Goal: Task Accomplishment & Management: Use online tool/utility

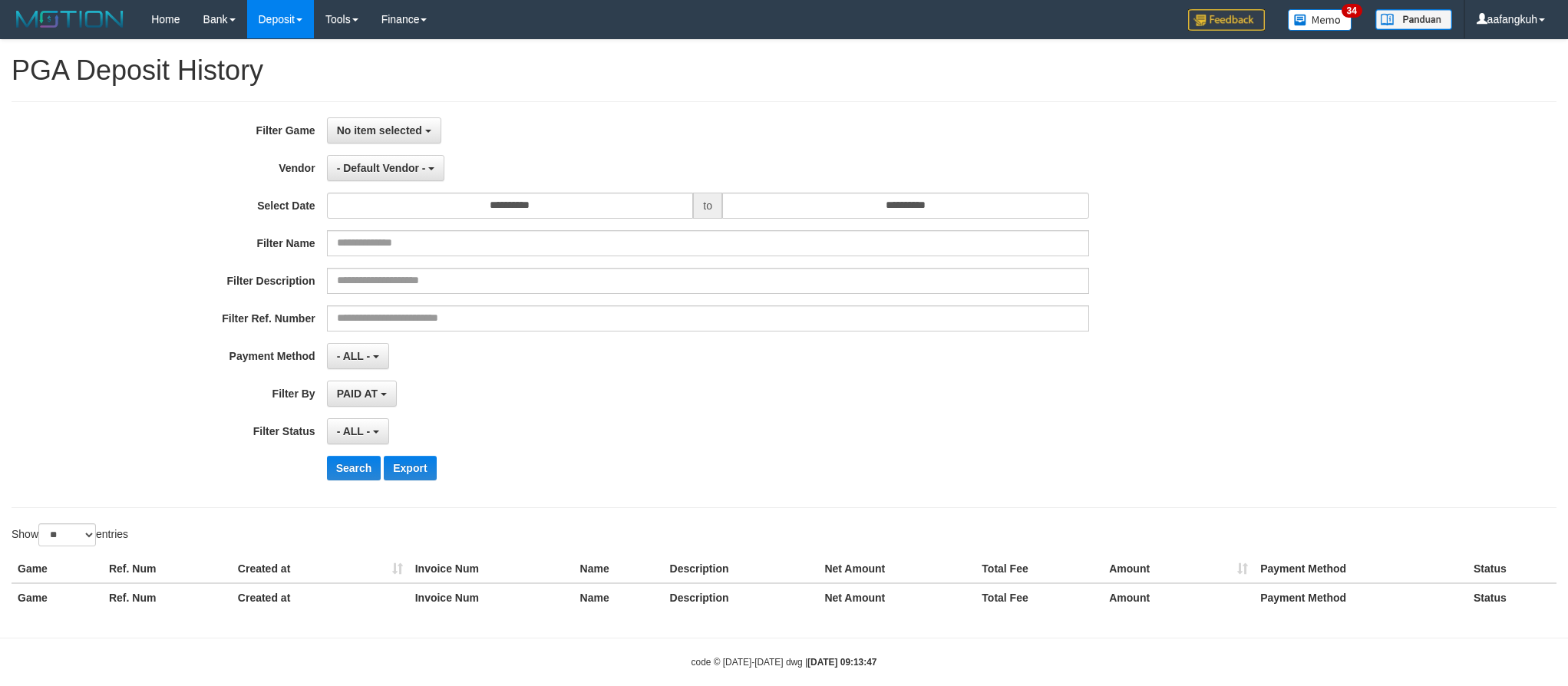
select select "**********"
select select "*"
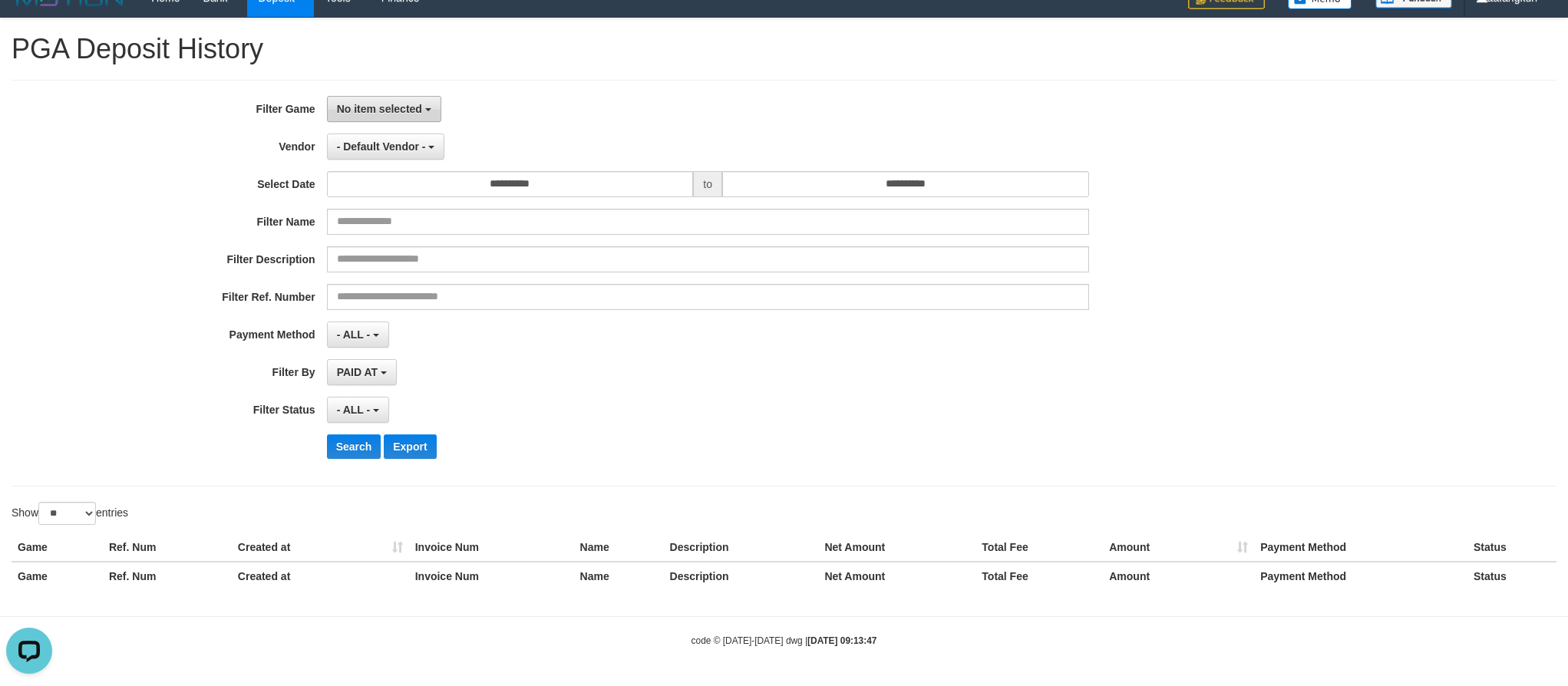
click at [382, 103] on span "No item selected" at bounding box center [379, 108] width 85 height 12
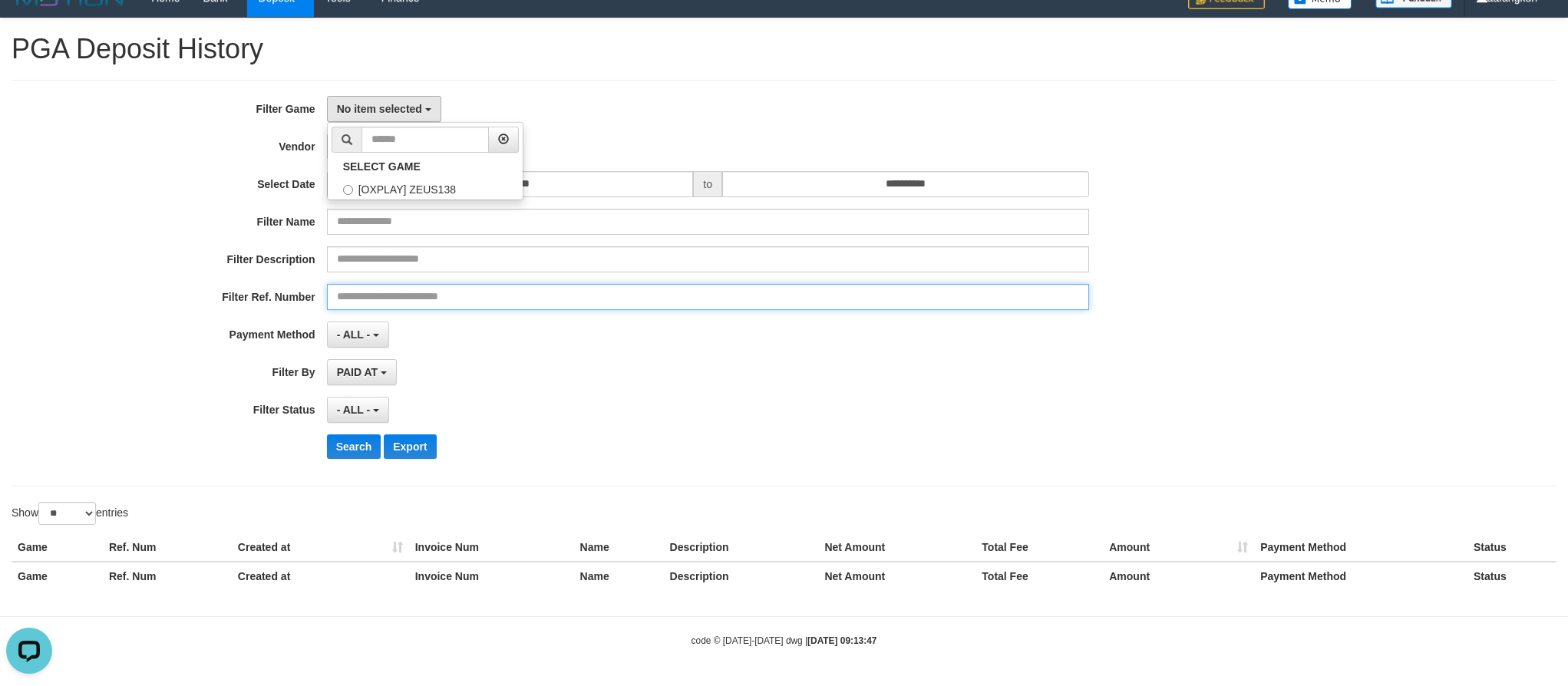
click at [532, 300] on input "text" at bounding box center [708, 297] width 762 height 26
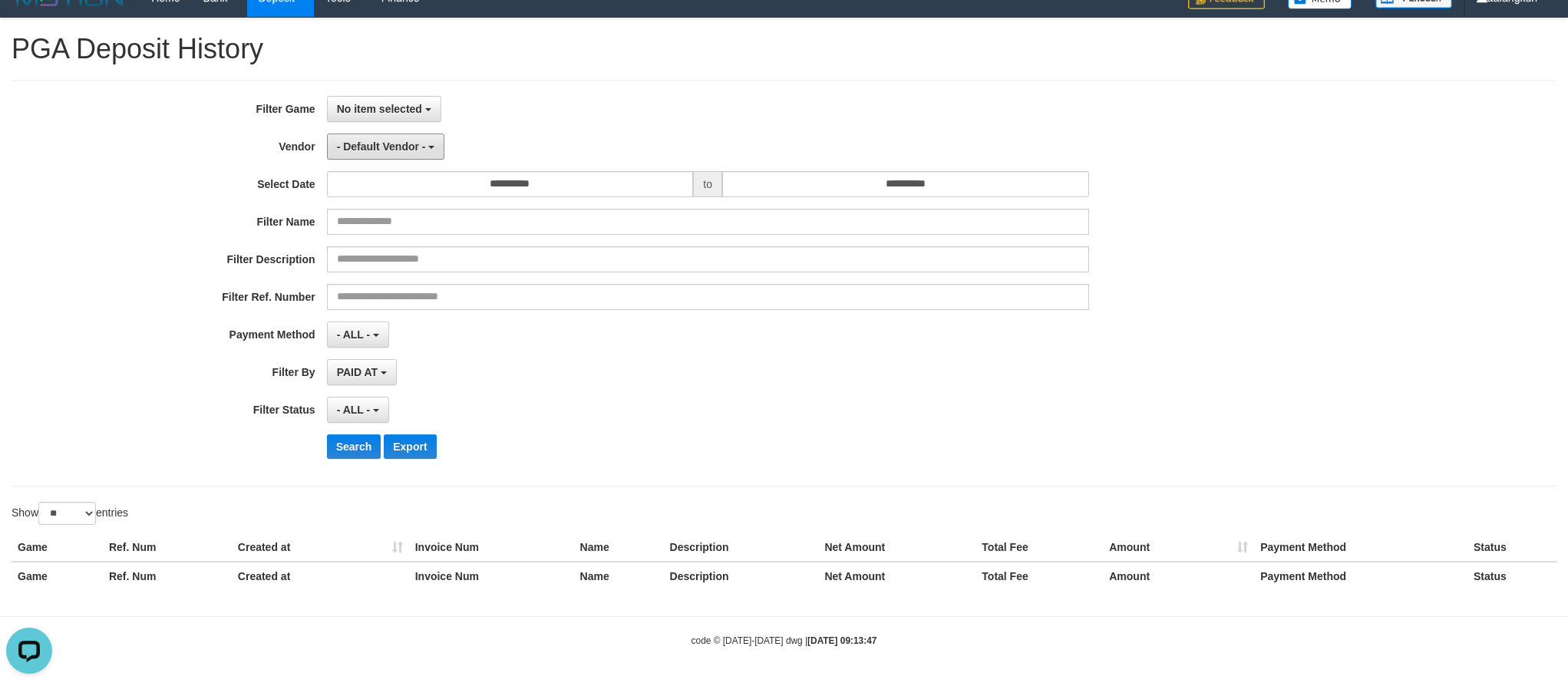
drag, startPoint x: 378, startPoint y: 151, endPoint x: 376, endPoint y: 185, distance: 34.1
click at [378, 151] on button "- Default Vendor -" at bounding box center [386, 146] width 118 height 26
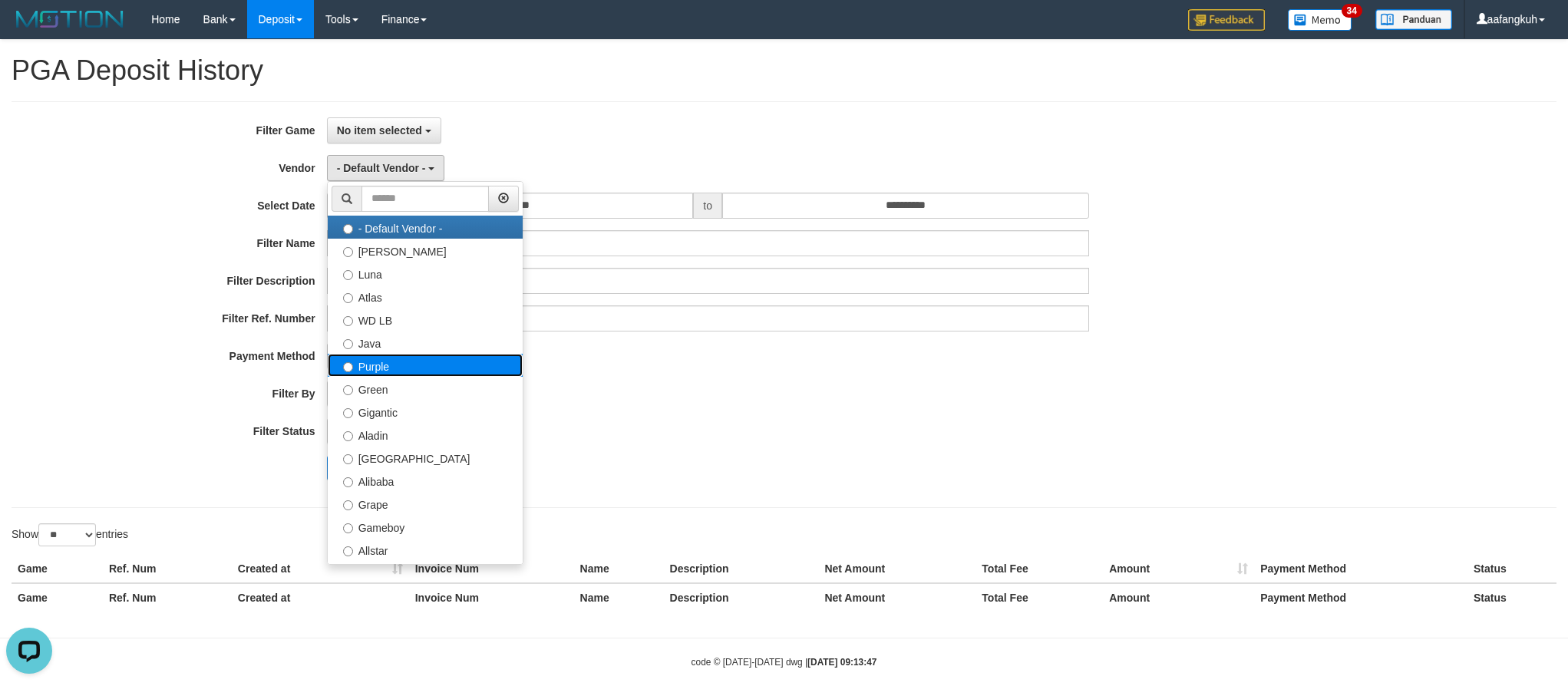
click at [396, 369] on label "Purple" at bounding box center [425, 365] width 195 height 23
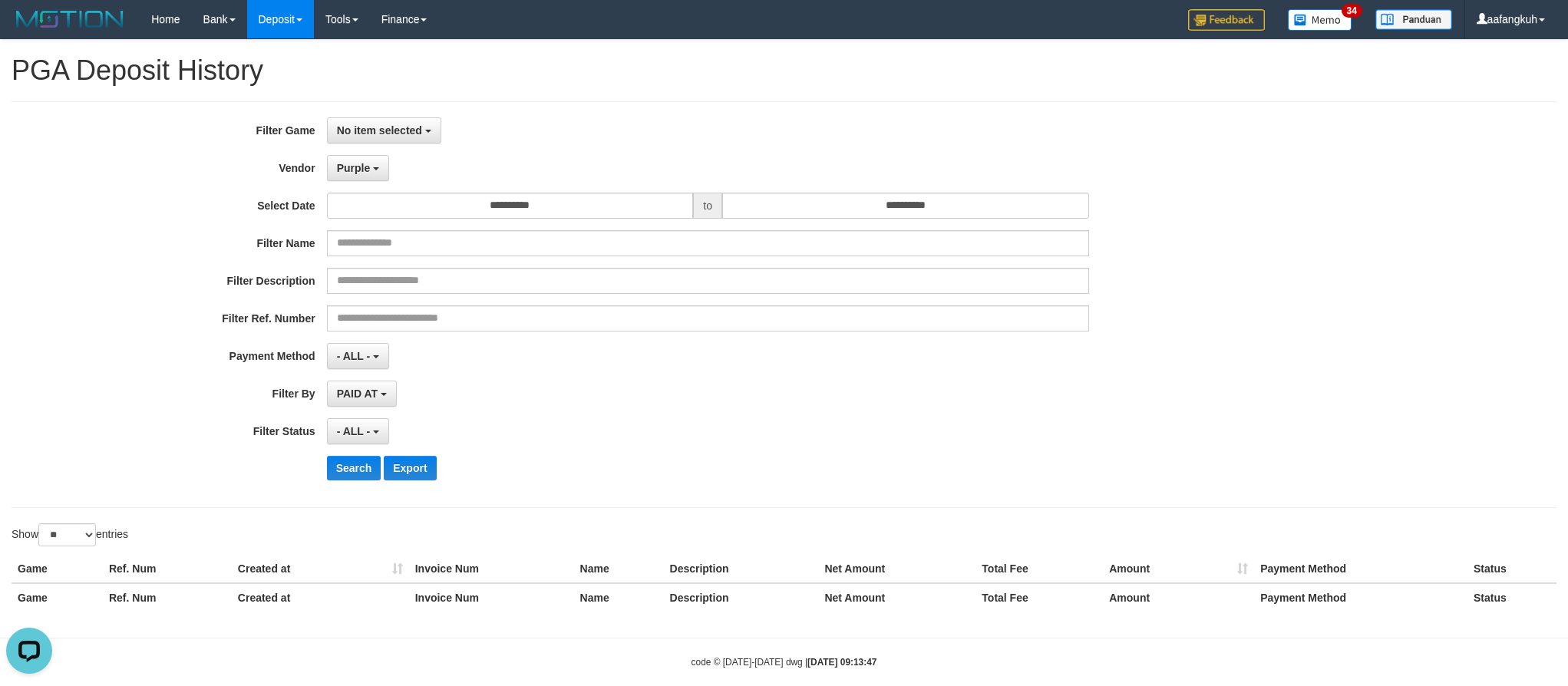
click at [362, 488] on div "**********" at bounding box center [653, 305] width 1307 height 374
click at [358, 474] on button "Search" at bounding box center [354, 468] width 55 height 25
click at [363, 398] on span "PAID AT" at bounding box center [357, 393] width 41 height 12
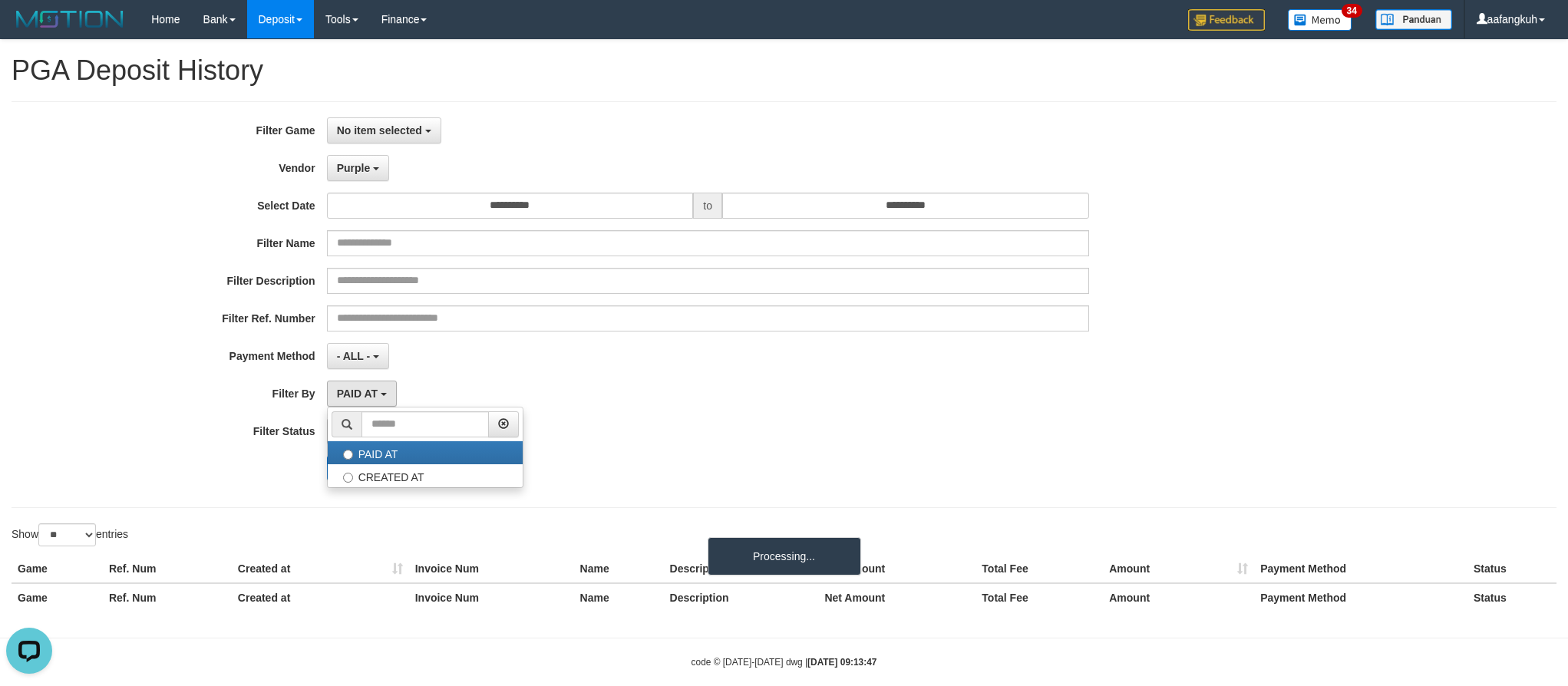
drag, startPoint x: 481, startPoint y: 384, endPoint x: 445, endPoint y: 403, distance: 40.7
click at [484, 384] on div "PAID AT PAID AT CREATED AT" at bounding box center [708, 394] width 762 height 26
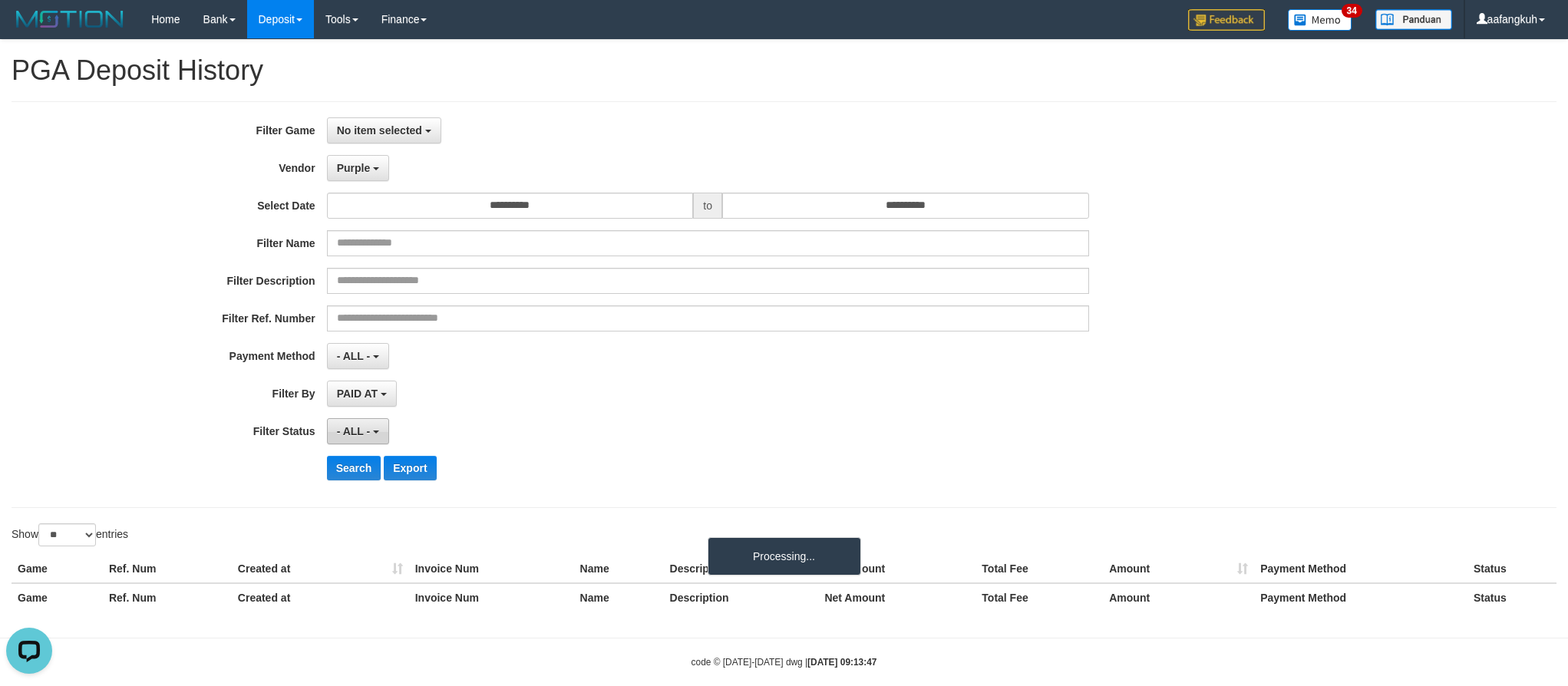
click at [372, 435] on button "- ALL -" at bounding box center [358, 431] width 62 height 26
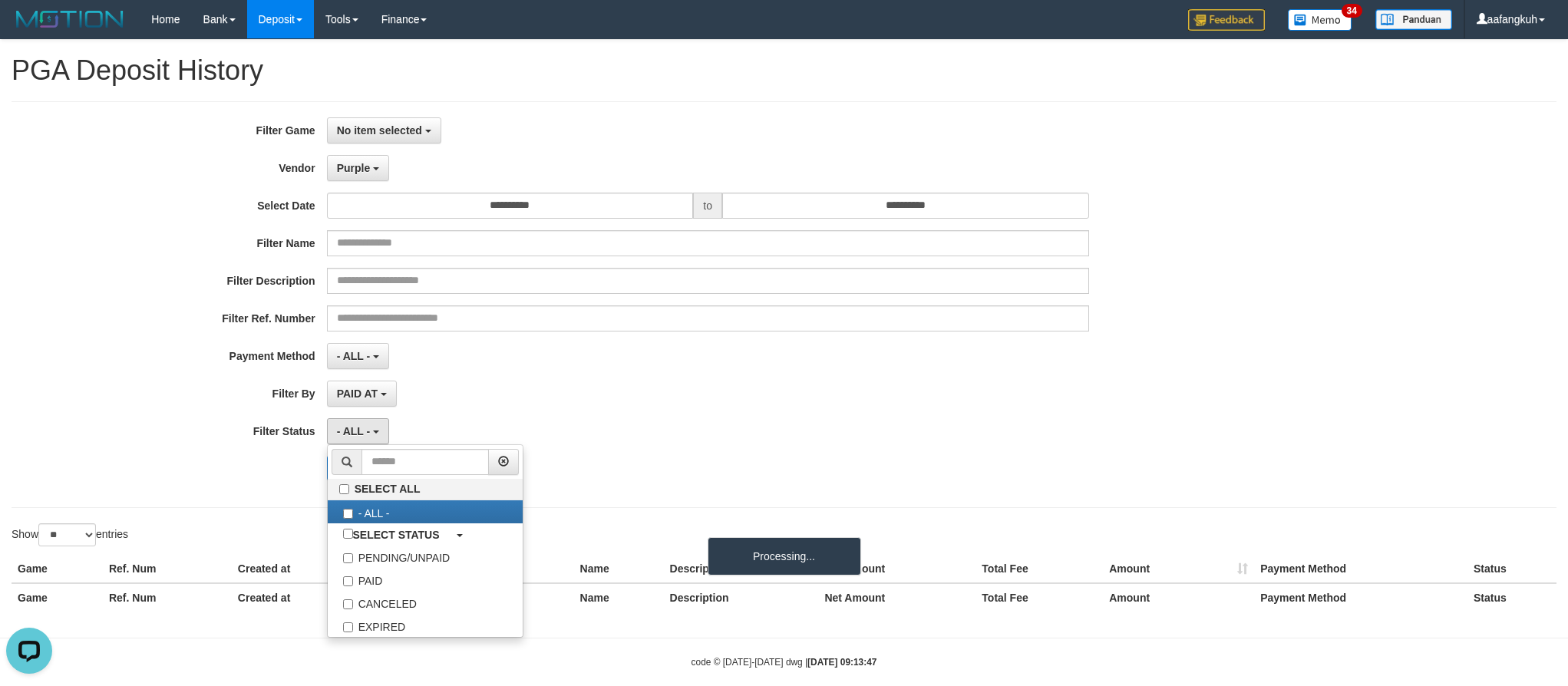
click at [479, 399] on div "PAID AT PAID AT CREATED AT" at bounding box center [708, 394] width 762 height 26
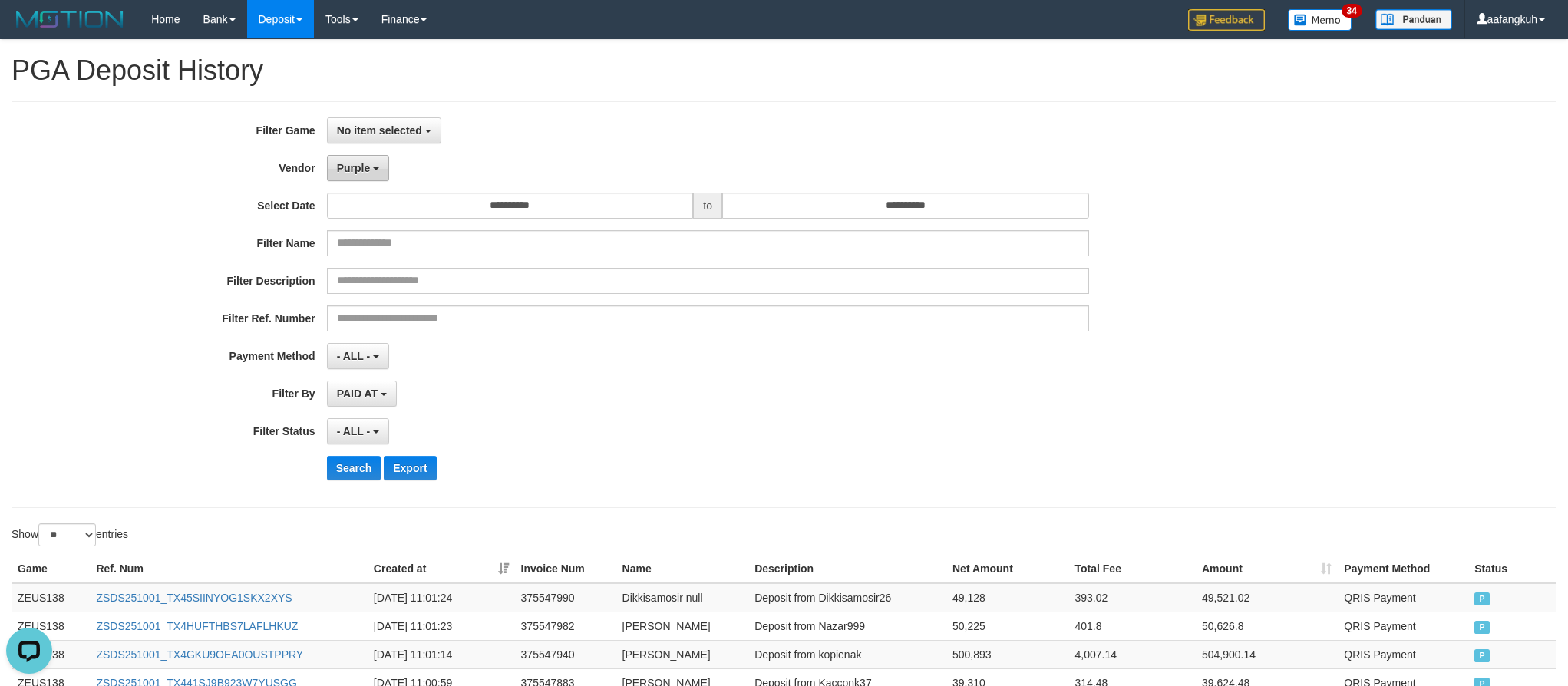
click at [363, 168] on span "Purple" at bounding box center [354, 168] width 34 height 12
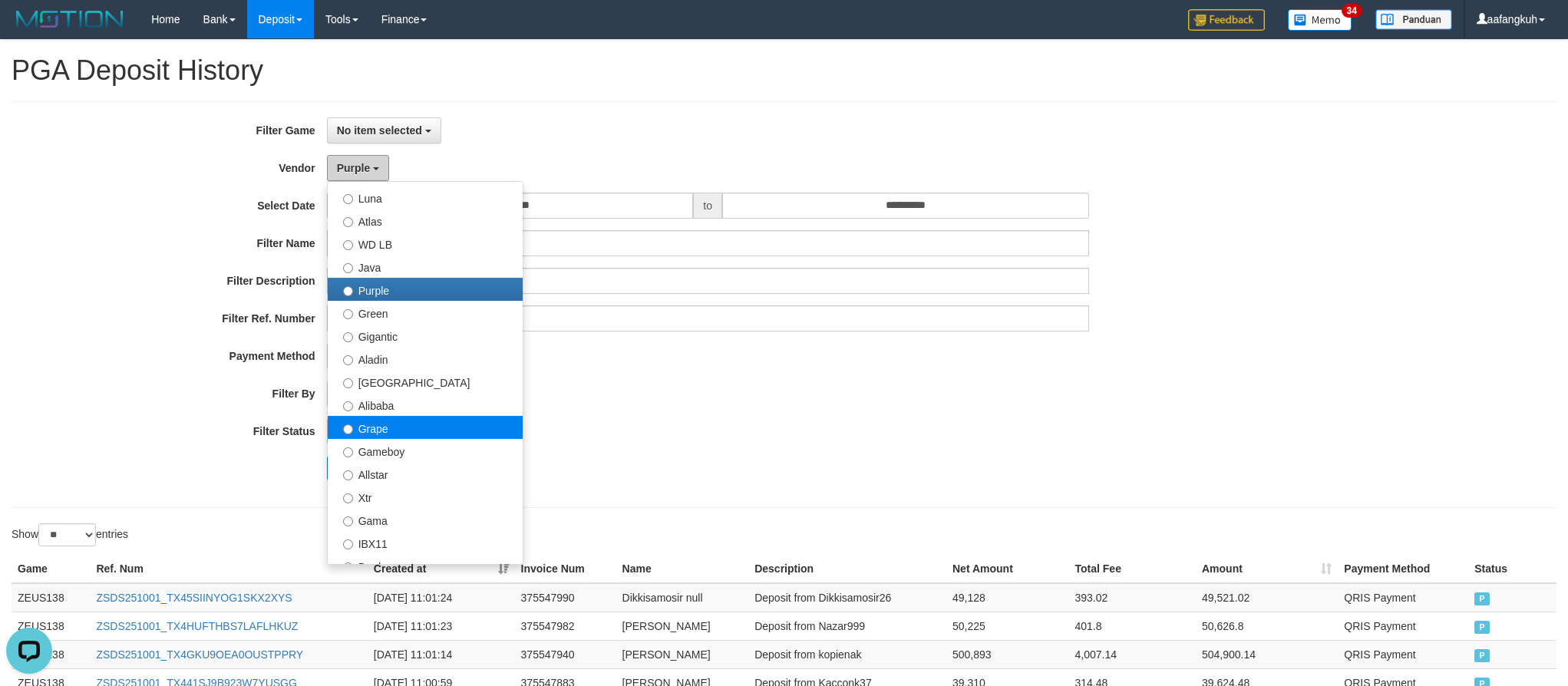
scroll to position [115, 0]
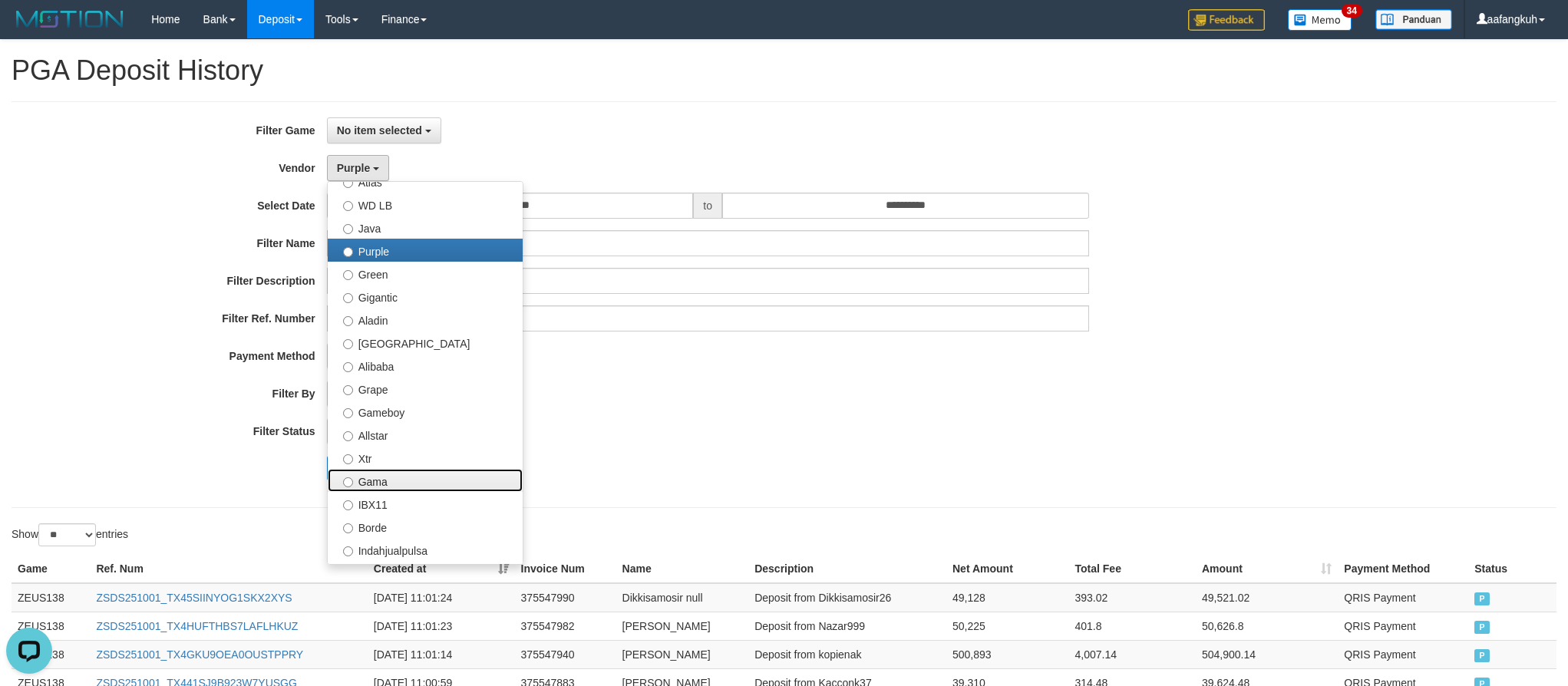
click at [406, 479] on label "Gama" at bounding box center [425, 480] width 195 height 23
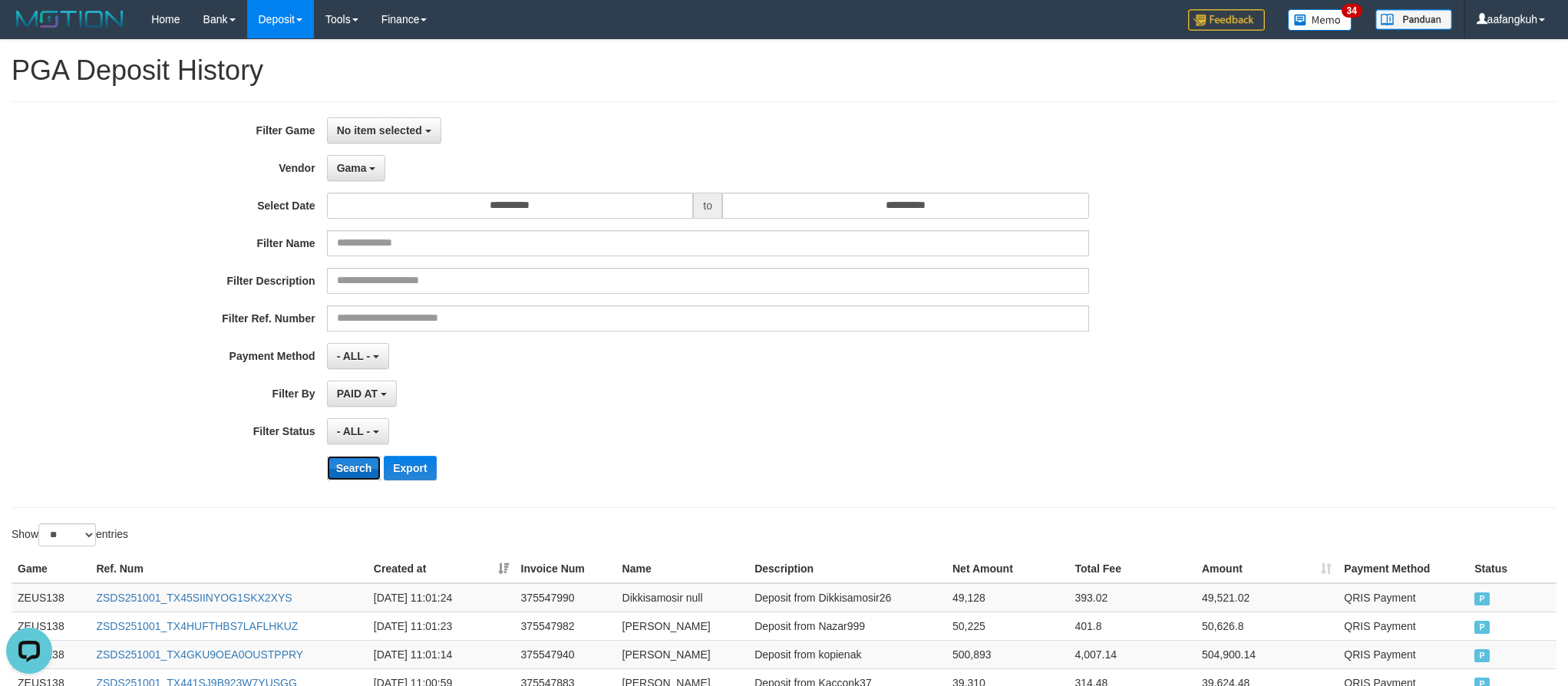
click at [355, 479] on button "Search" at bounding box center [354, 468] width 55 height 25
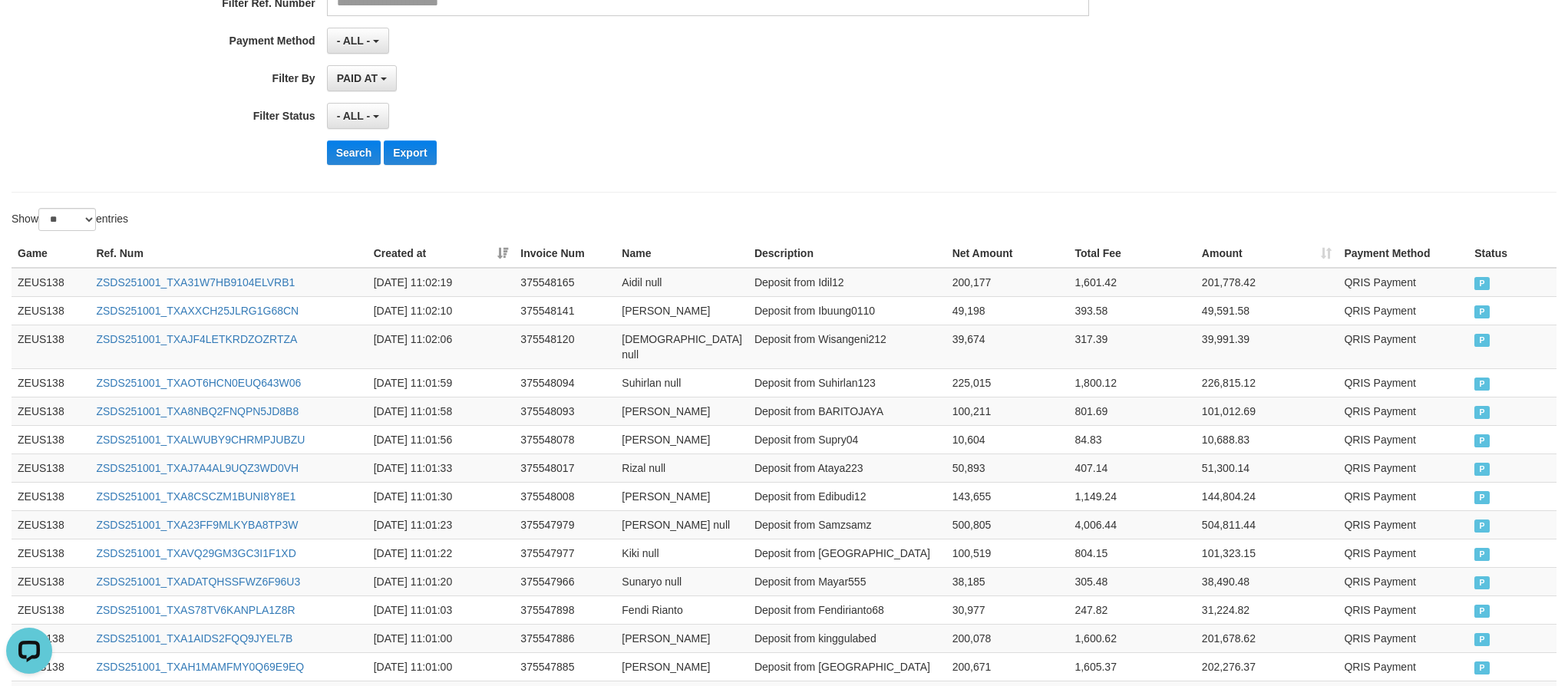
scroll to position [0, 0]
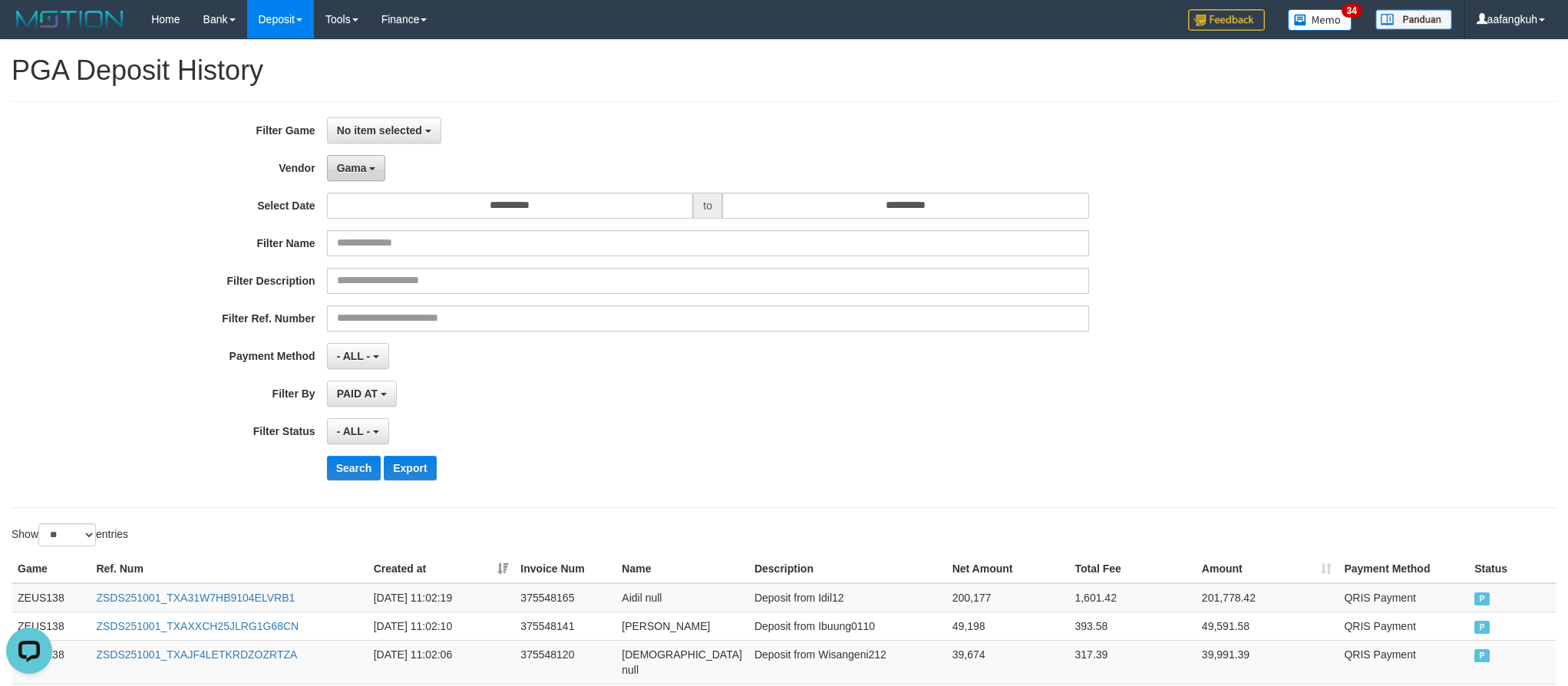
click at [348, 157] on button "Gama" at bounding box center [356, 168] width 59 height 26
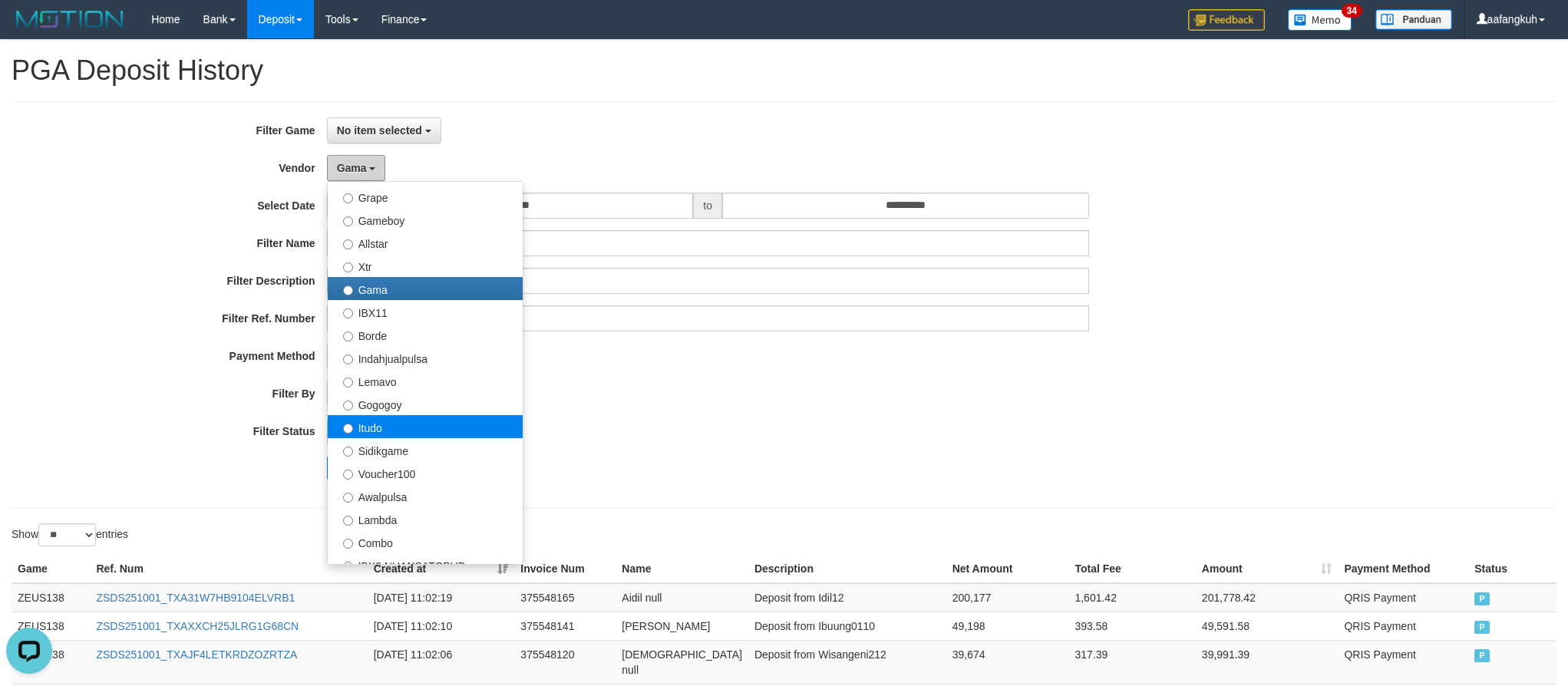
scroll to position [345, 0]
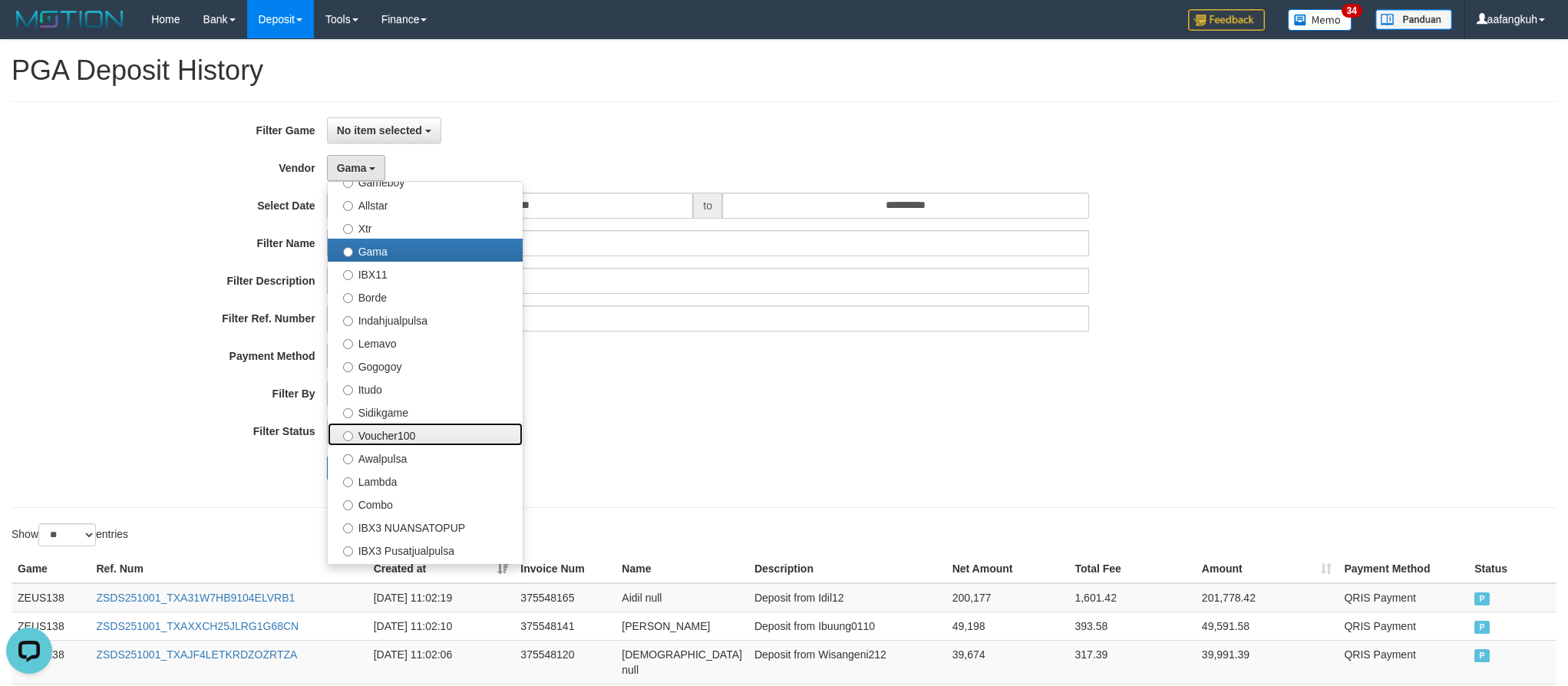
click at [425, 433] on label "Voucher100" at bounding box center [425, 434] width 195 height 23
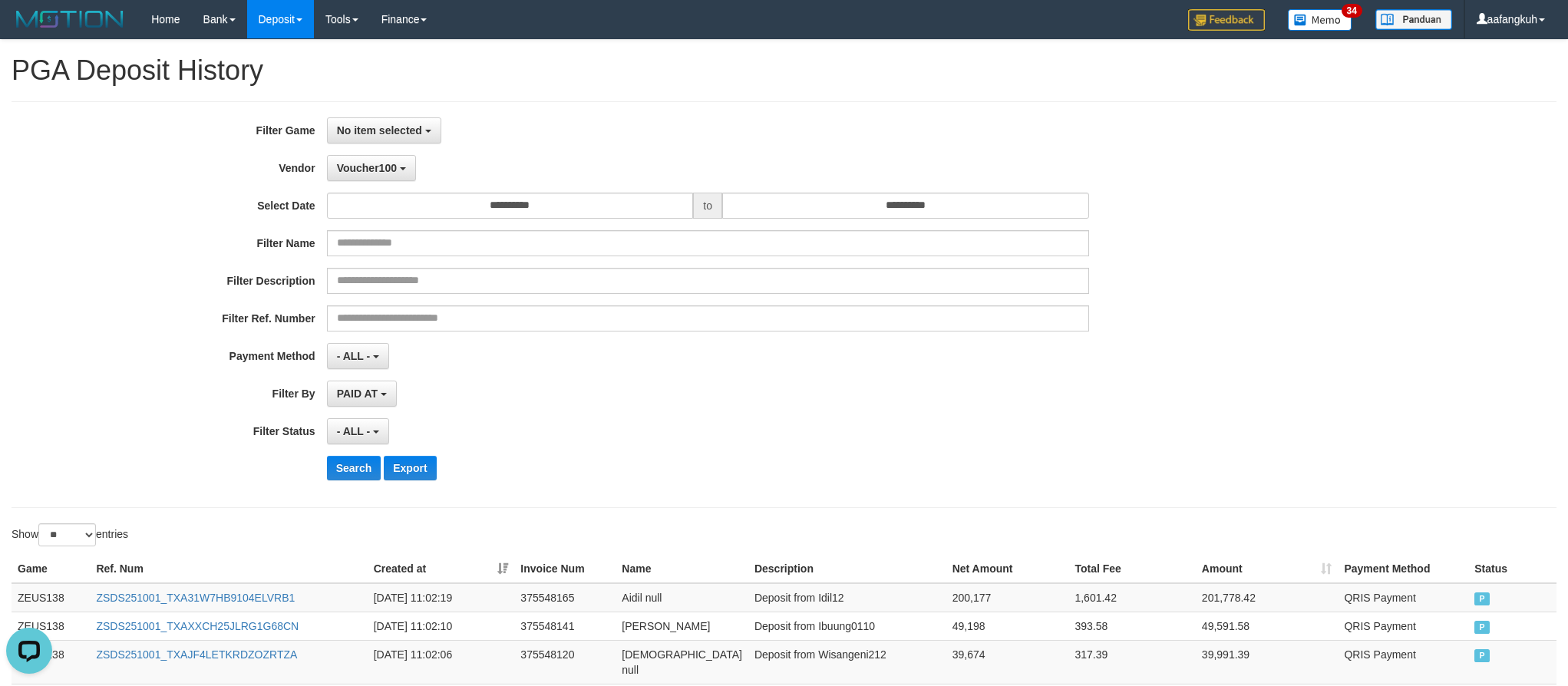
click at [337, 500] on div "**********" at bounding box center [784, 304] width 1545 height 406
click at [339, 479] on button "Search" at bounding box center [354, 468] width 55 height 25
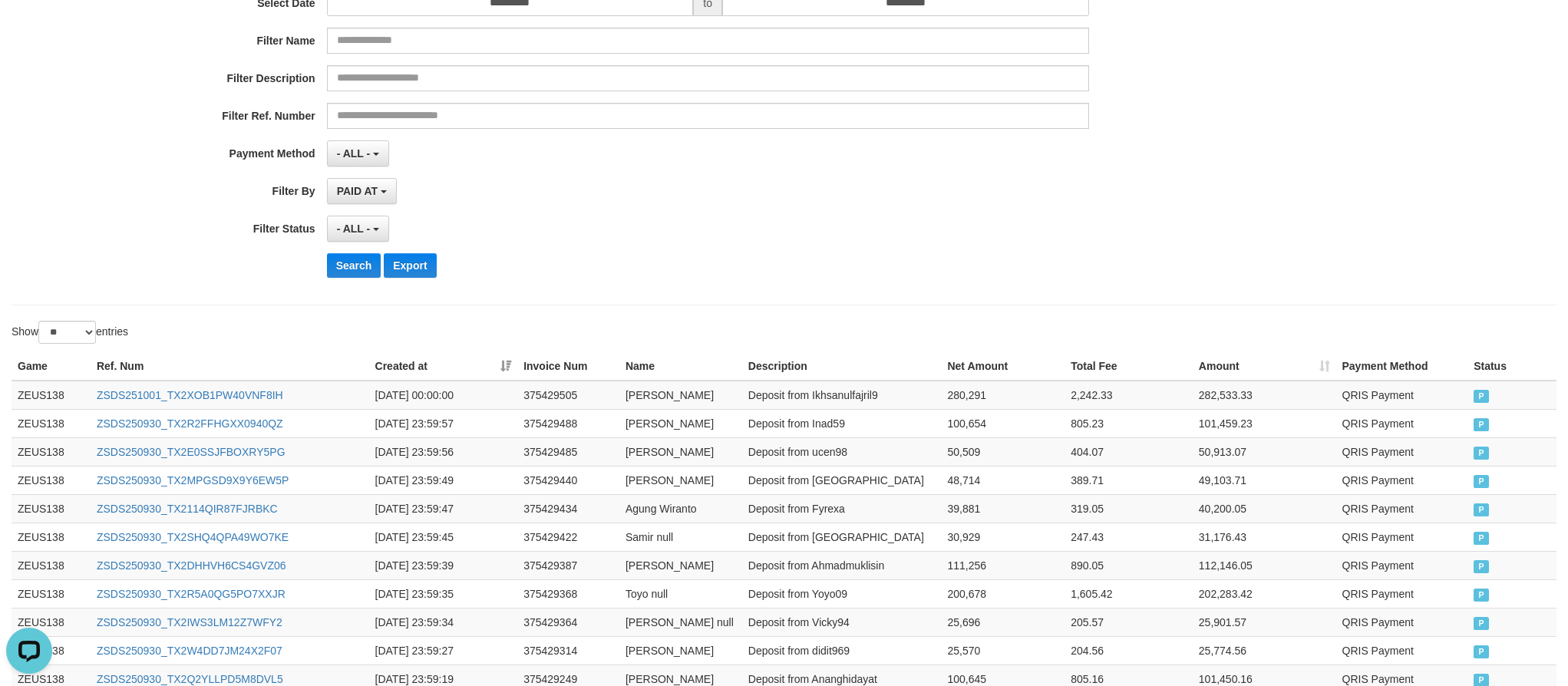
scroll to position [0, 0]
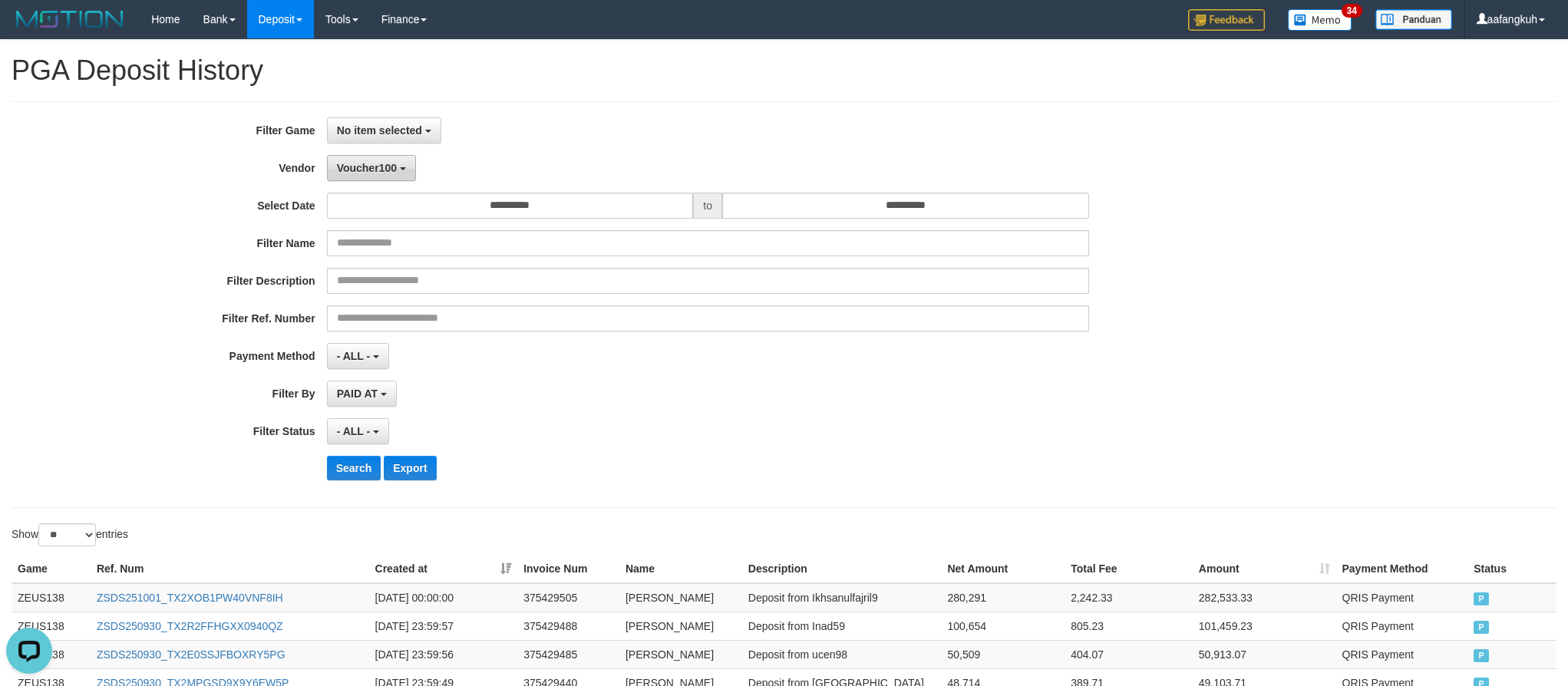
click at [354, 166] on span "Voucher100" at bounding box center [367, 168] width 60 height 12
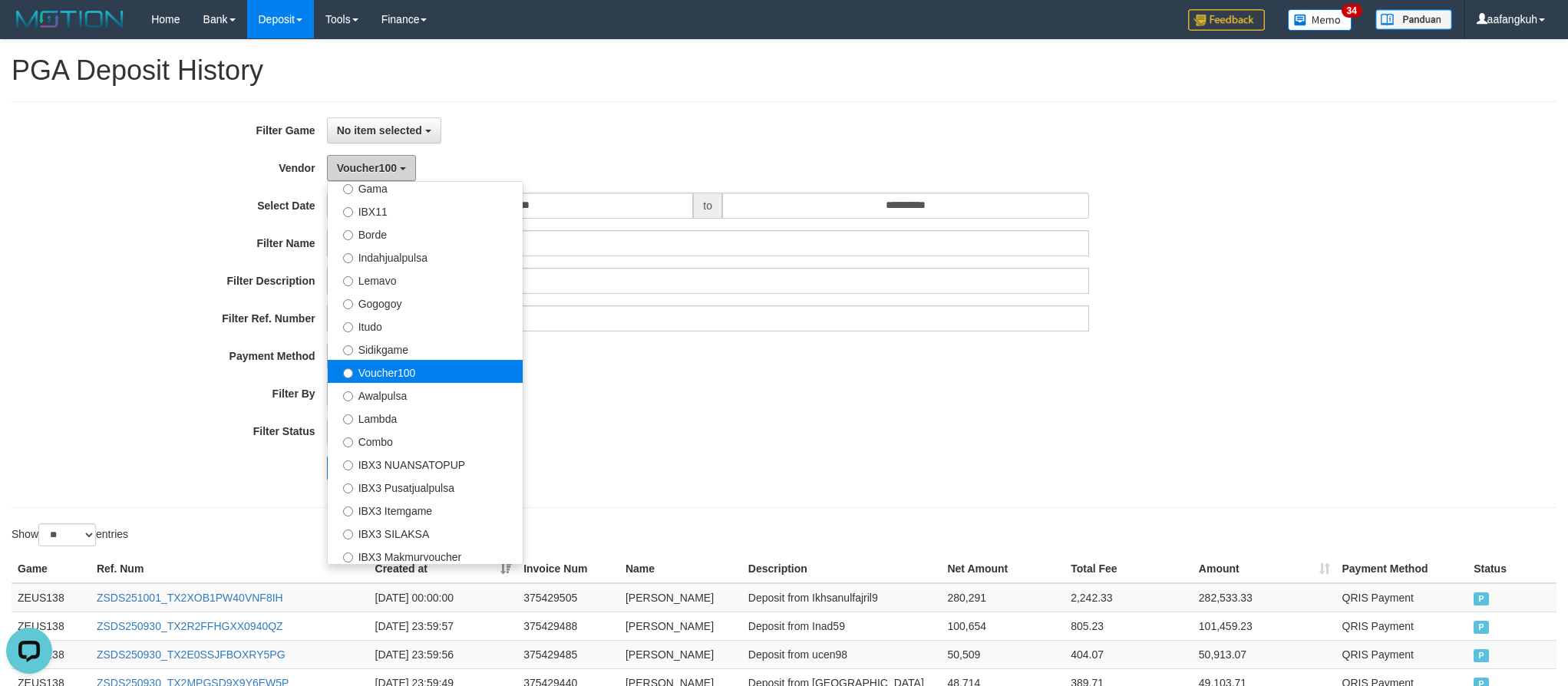
scroll to position [460, 0]
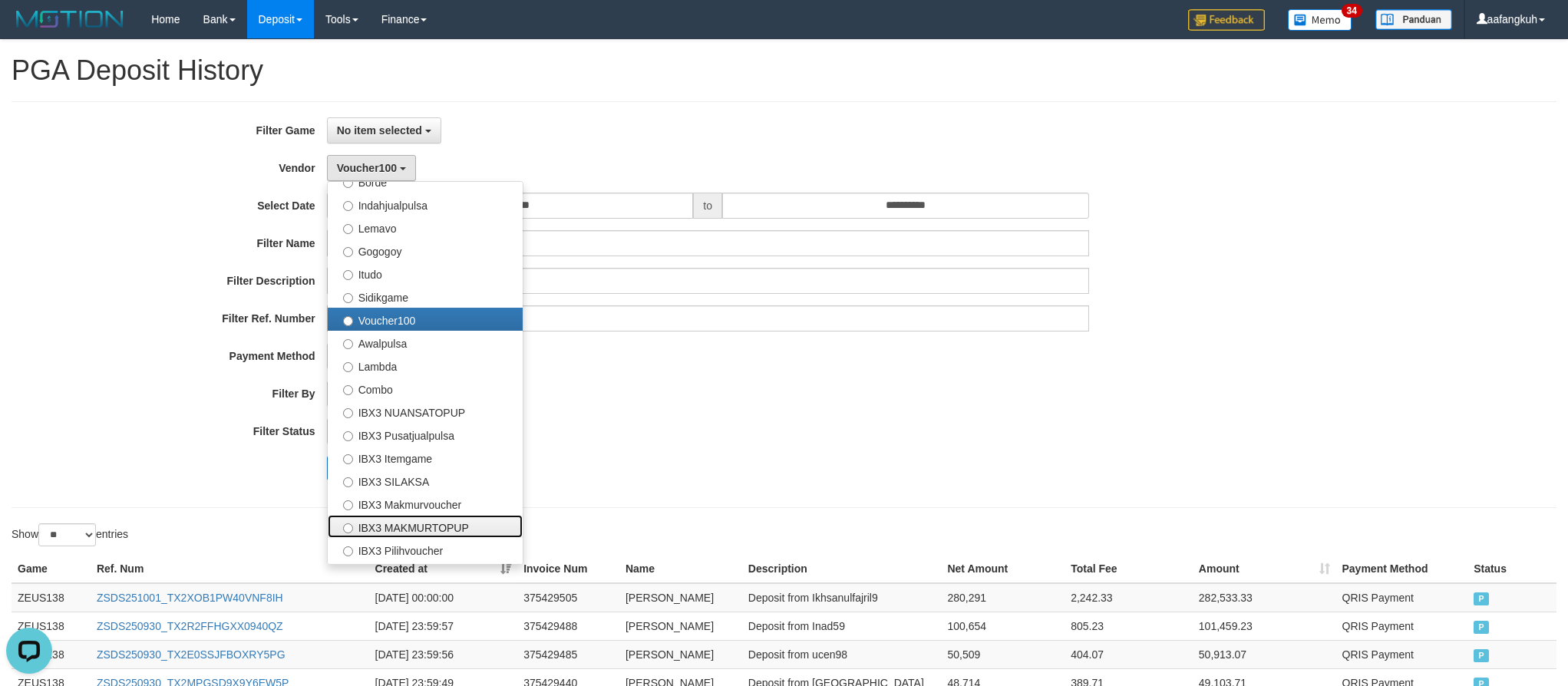
click at [451, 520] on label "IBX3 MAKMURTOPUP" at bounding box center [425, 526] width 195 height 23
select select "**********"
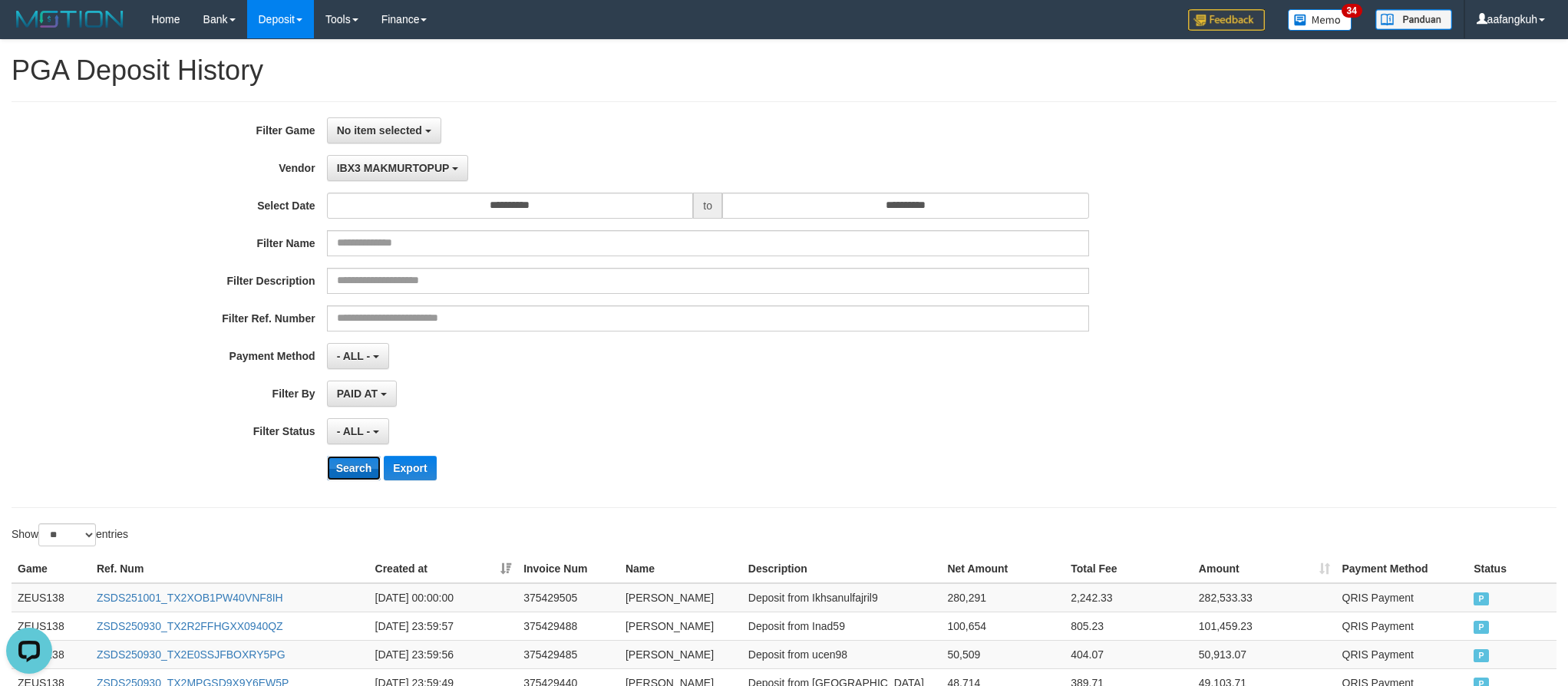
click at [339, 472] on button "Search" at bounding box center [354, 468] width 55 height 25
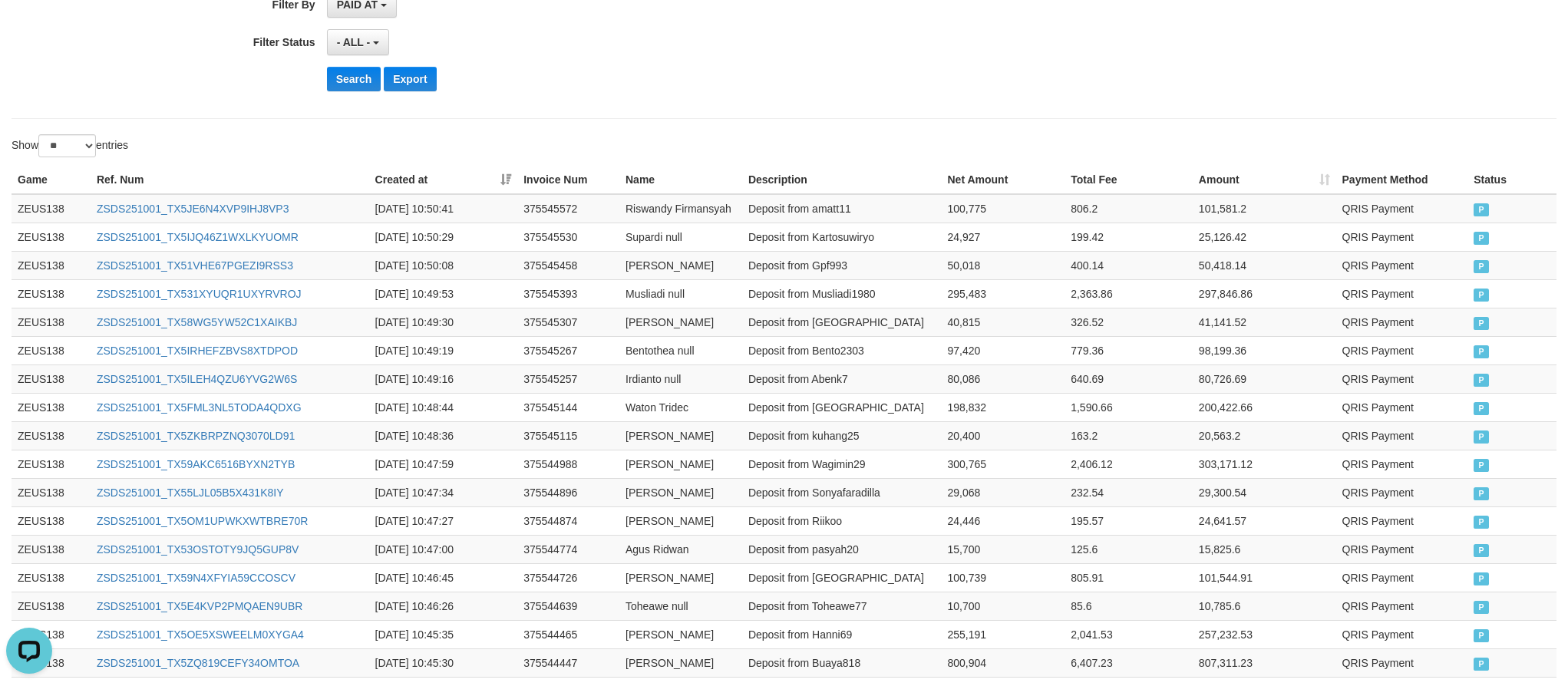
scroll to position [0, 0]
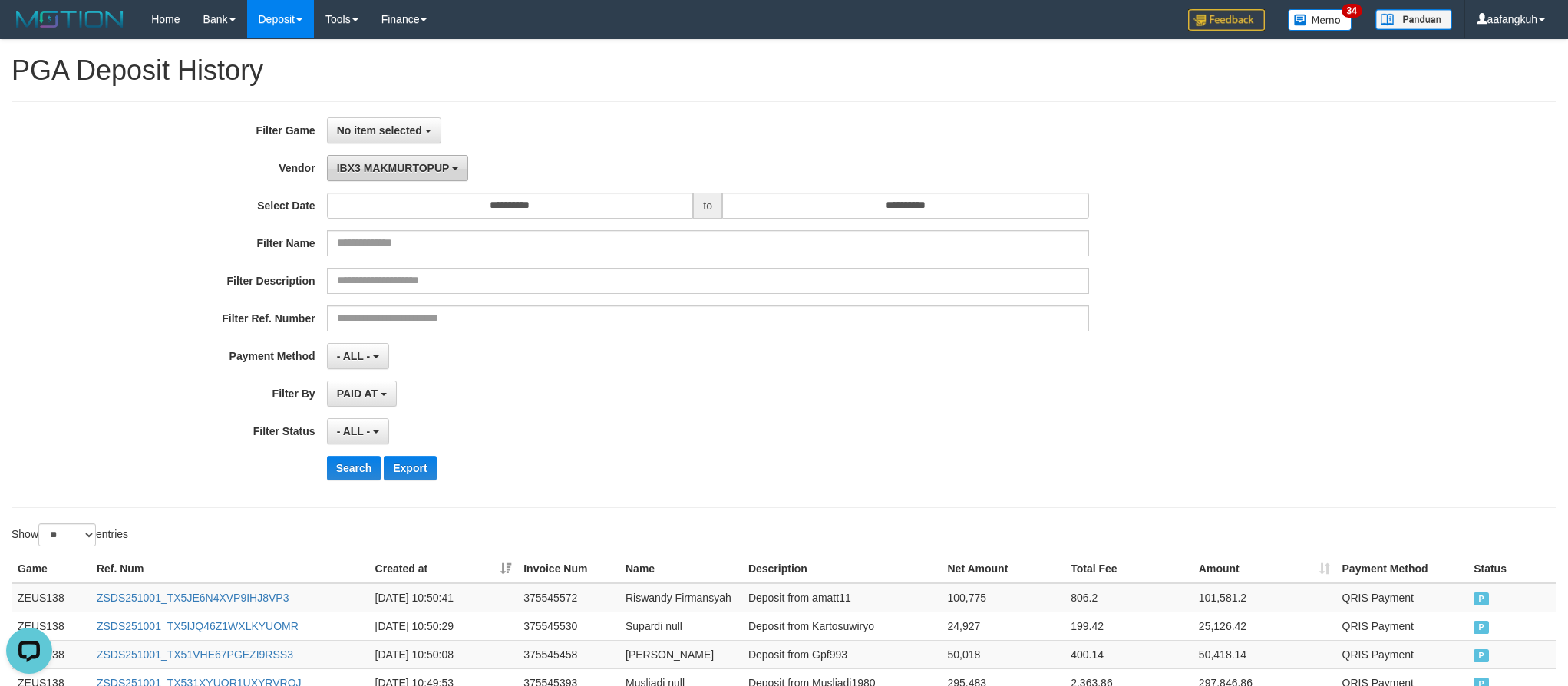
click at [429, 174] on button "IBX3 MAKMURTOPUP" at bounding box center [397, 168] width 142 height 26
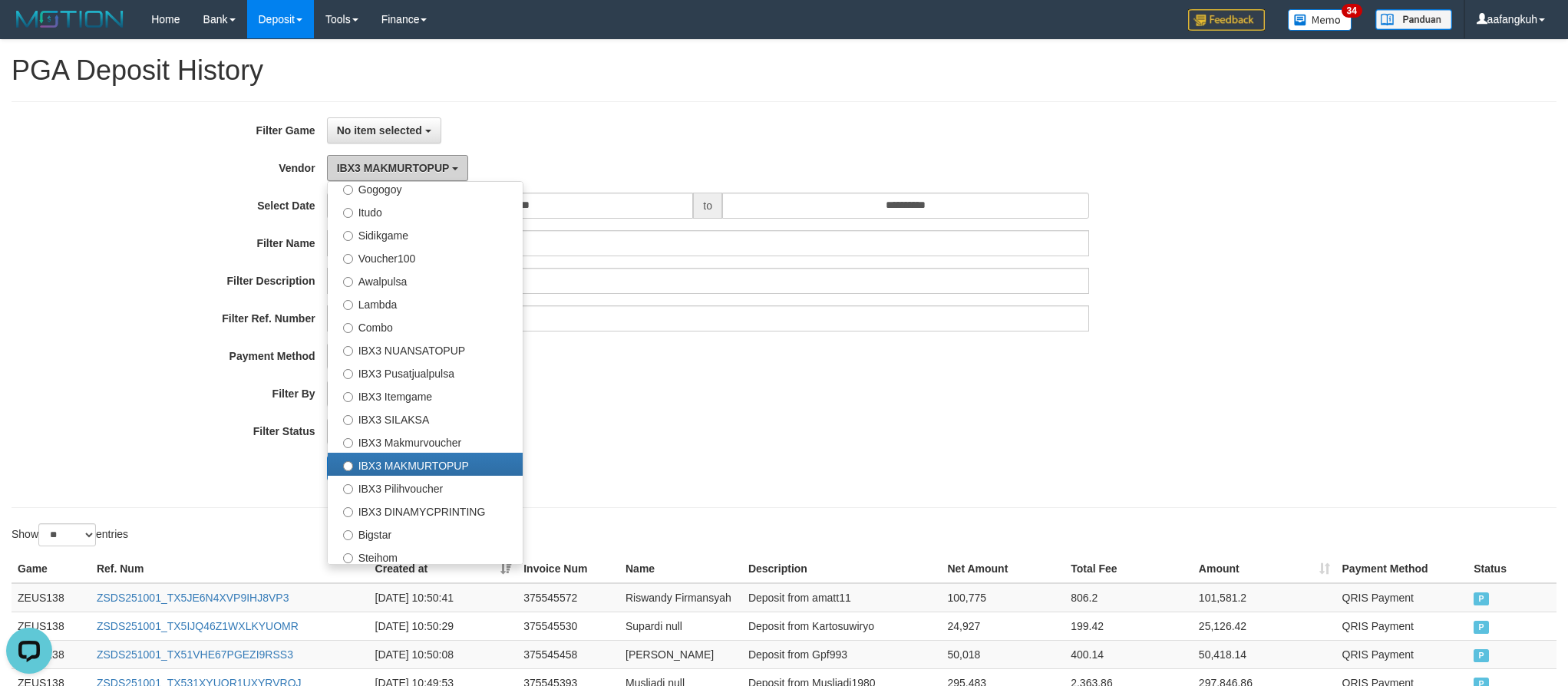
scroll to position [572, 0]
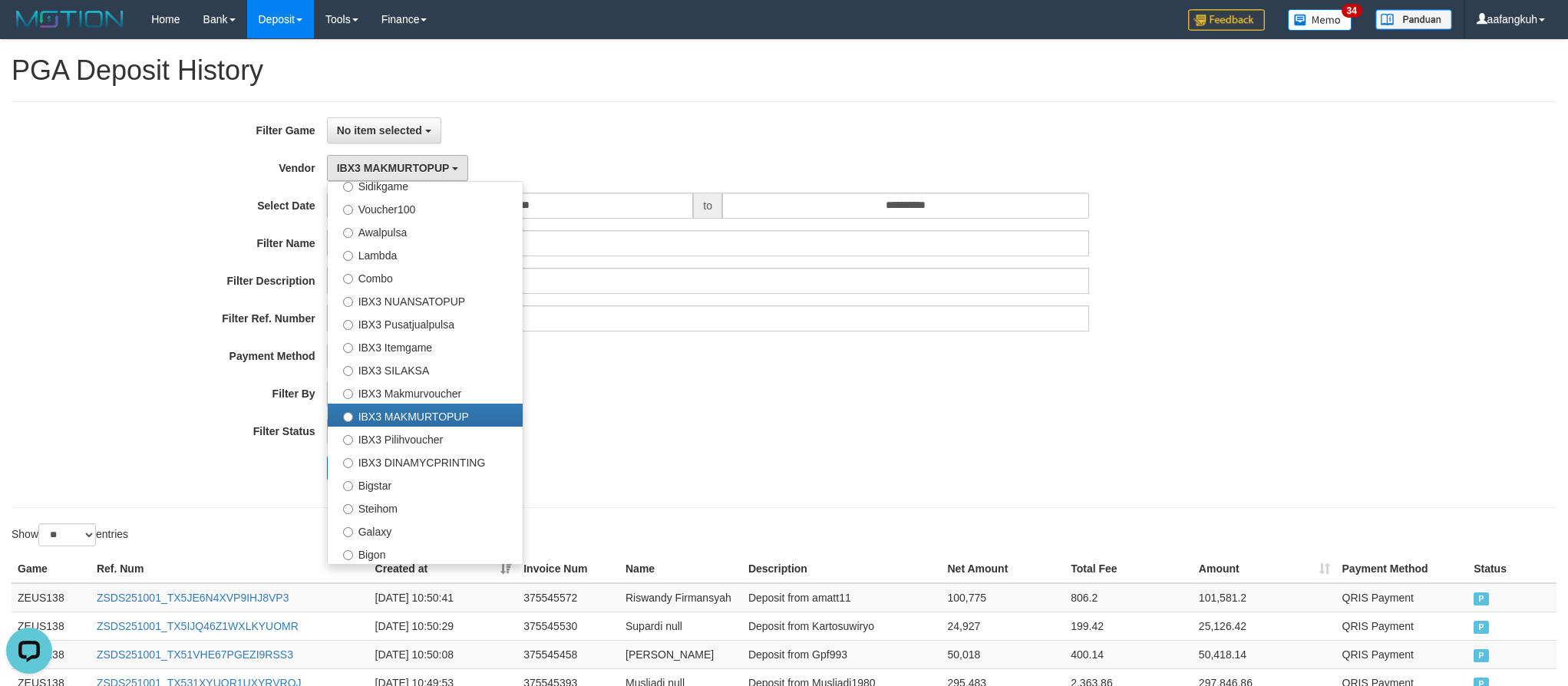
click at [1020, 435] on div "- ALL - SELECT ALL - ALL - SELECT STATUS PENDING/UNPAID PAID CANCELED EXPIRED" at bounding box center [708, 431] width 762 height 26
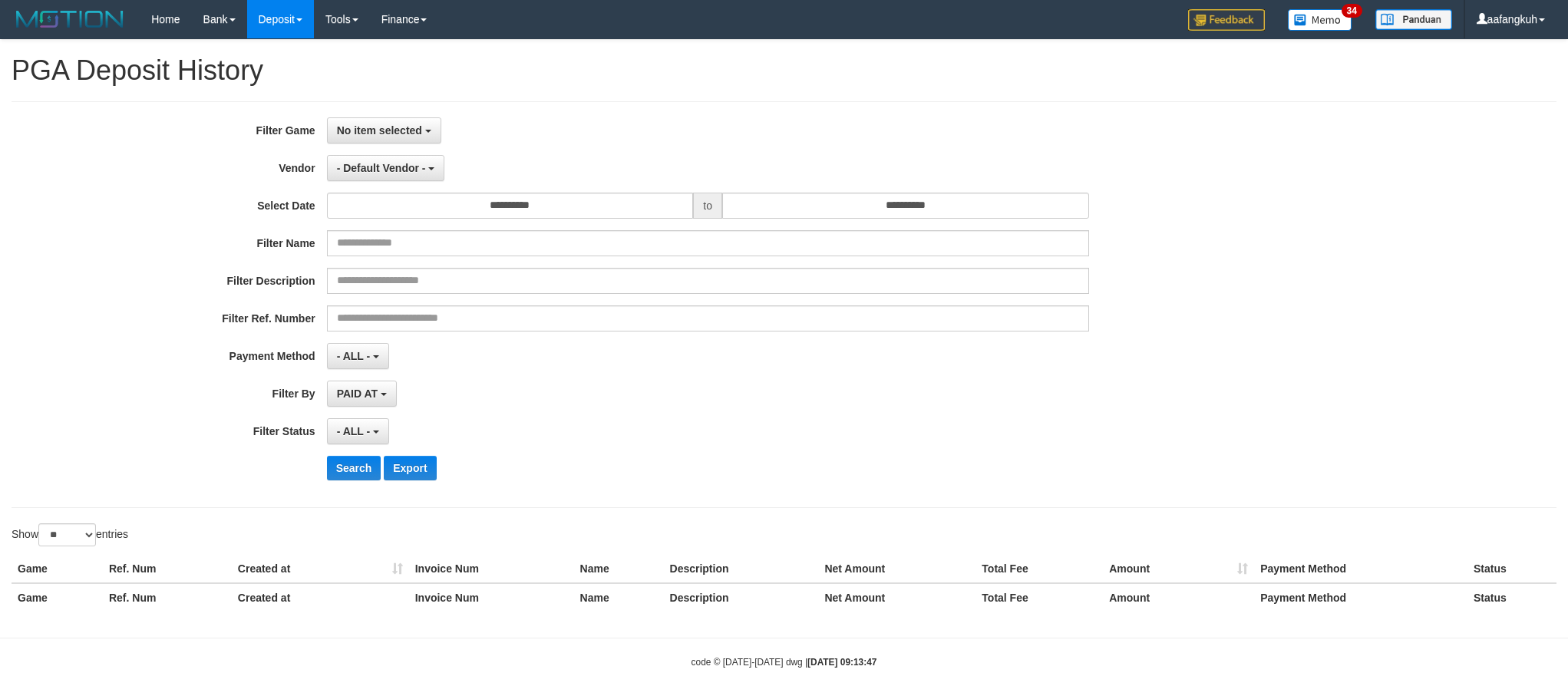
select select "**********"
select select "*"
click at [410, 173] on span "- Default Vendor -" at bounding box center [382, 168] width 89 height 12
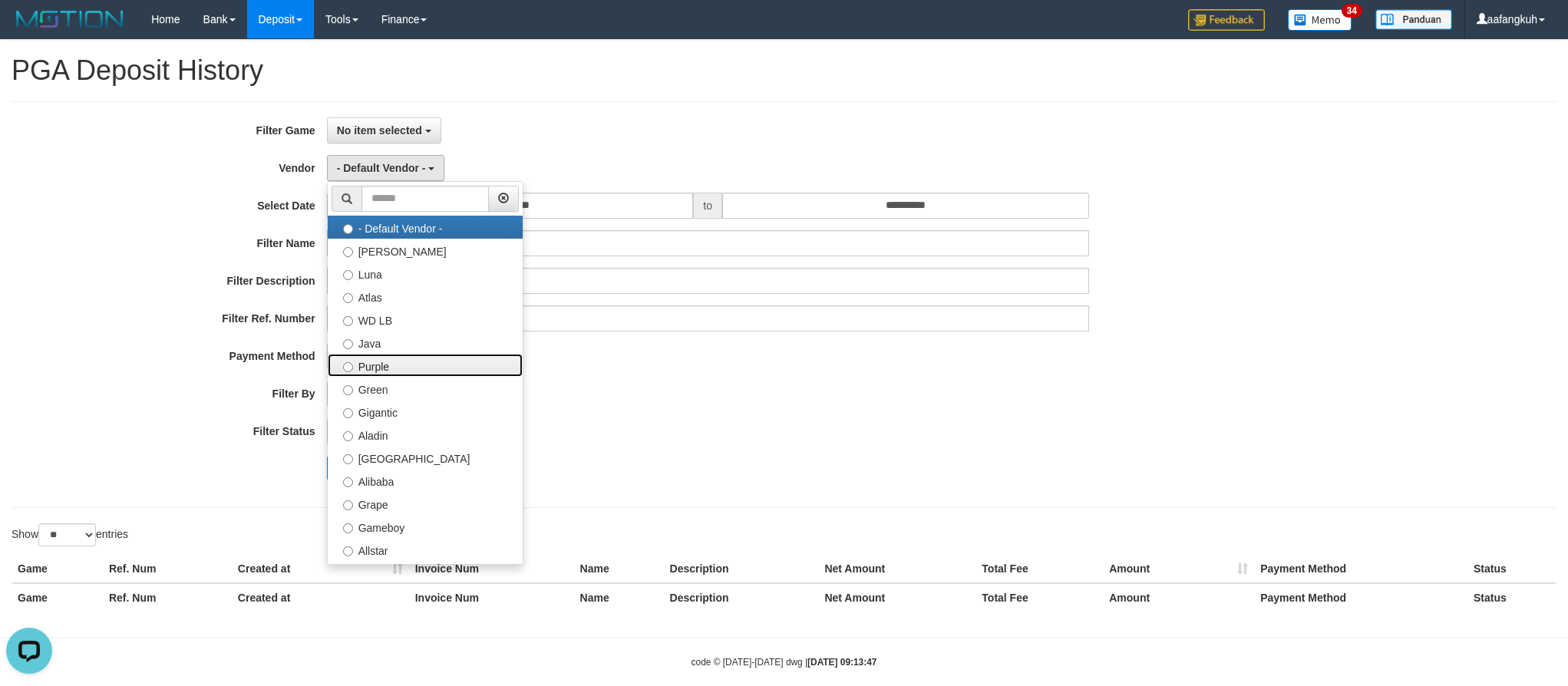
click at [412, 372] on label "Purple" at bounding box center [425, 365] width 195 height 23
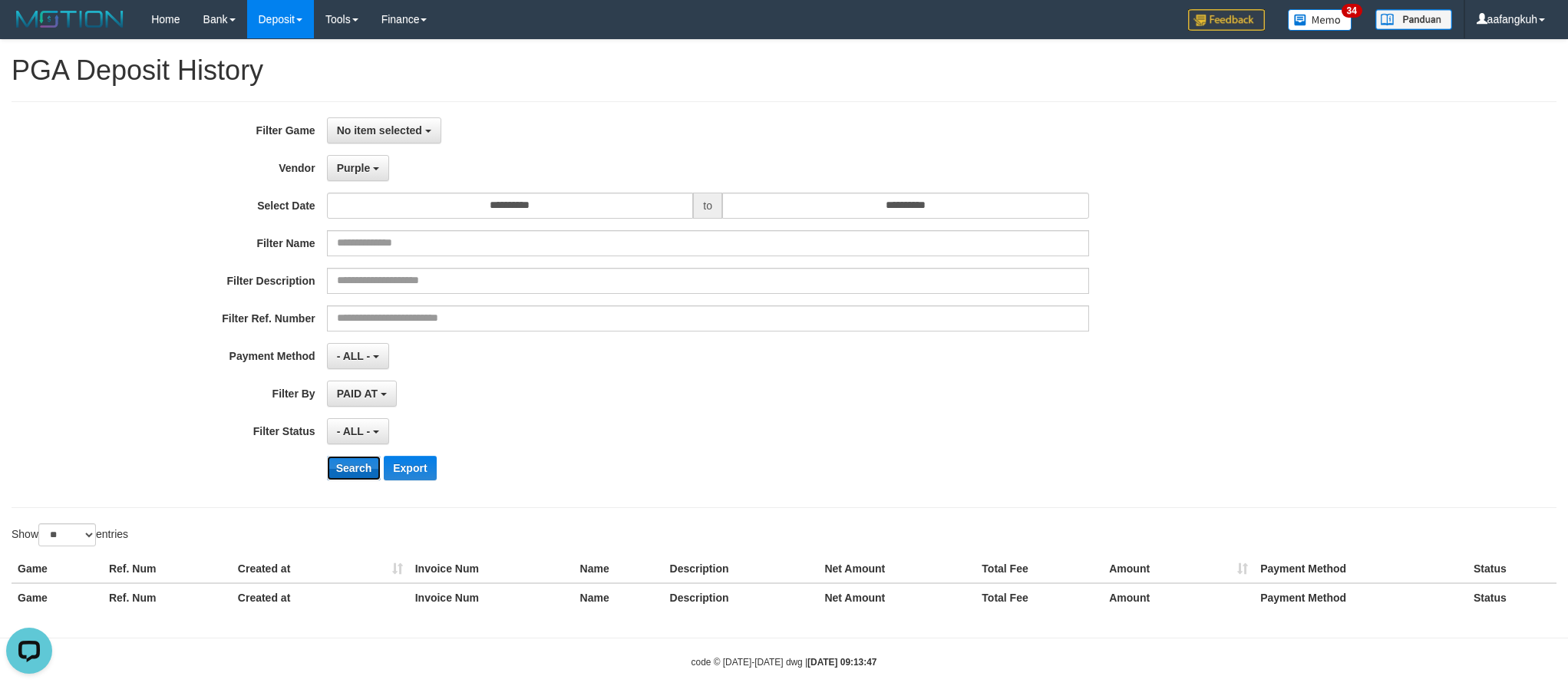
click at [351, 469] on button "Search" at bounding box center [354, 468] width 55 height 25
click at [353, 395] on span "PAID AT" at bounding box center [357, 393] width 41 height 12
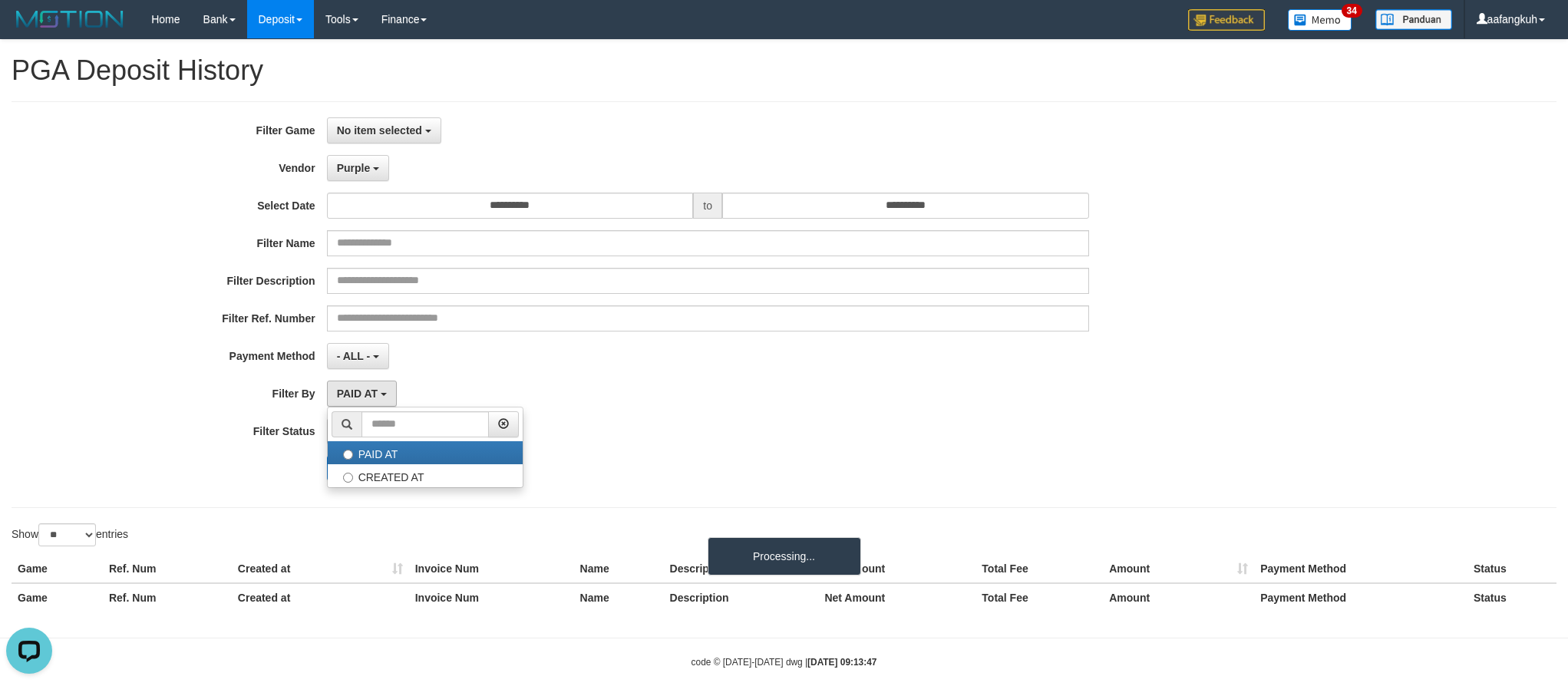
click at [489, 398] on div "PAID AT PAID AT CREATED AT" at bounding box center [708, 394] width 762 height 26
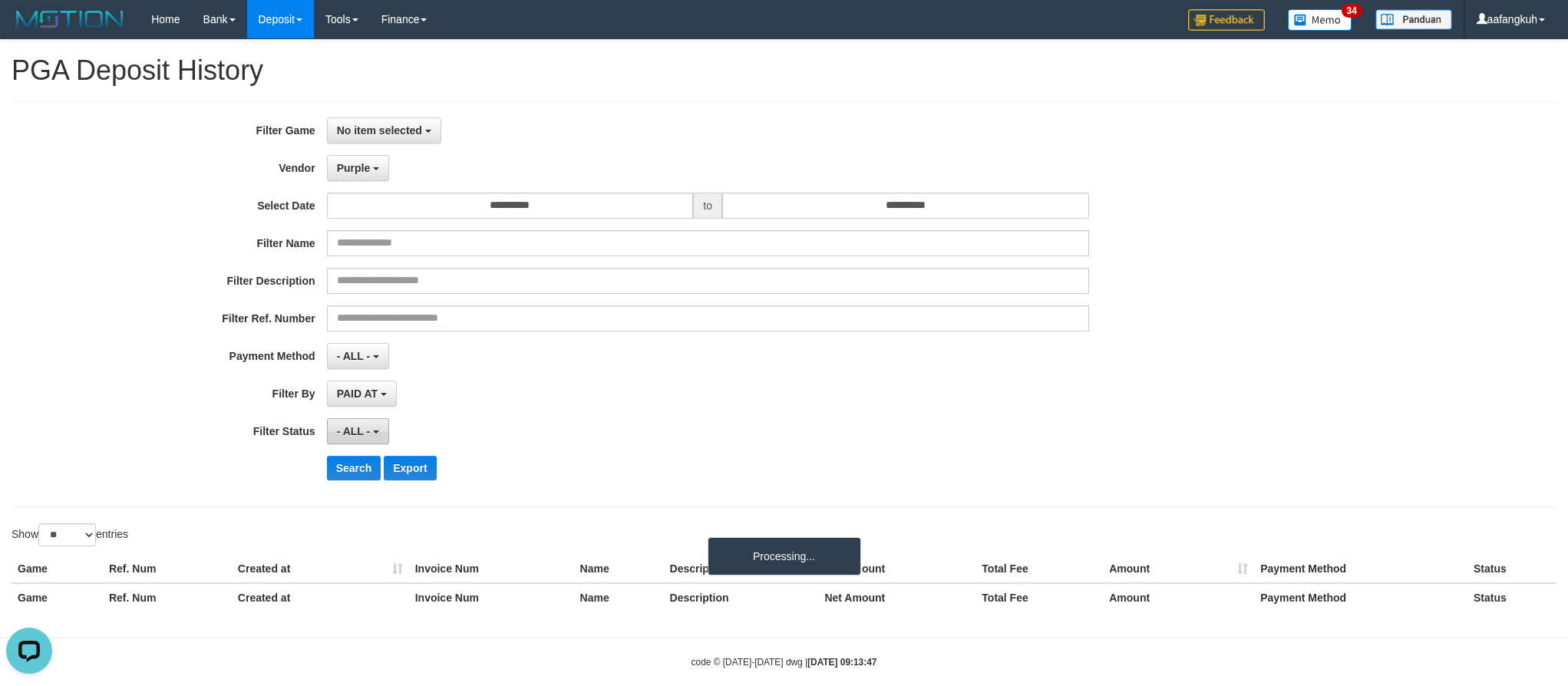
click at [385, 439] on button "- ALL -" at bounding box center [358, 431] width 62 height 26
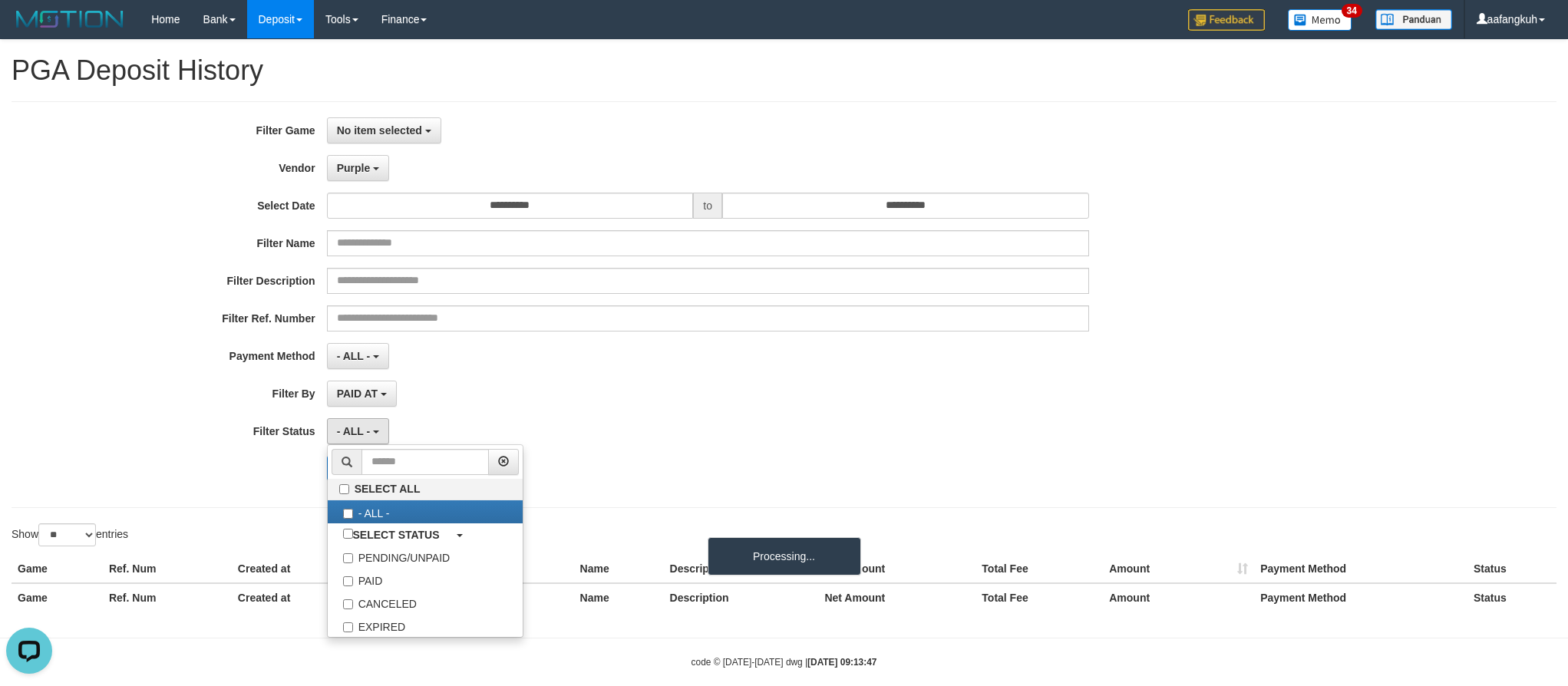
click at [486, 403] on div "PAID AT PAID AT CREATED AT" at bounding box center [708, 394] width 762 height 26
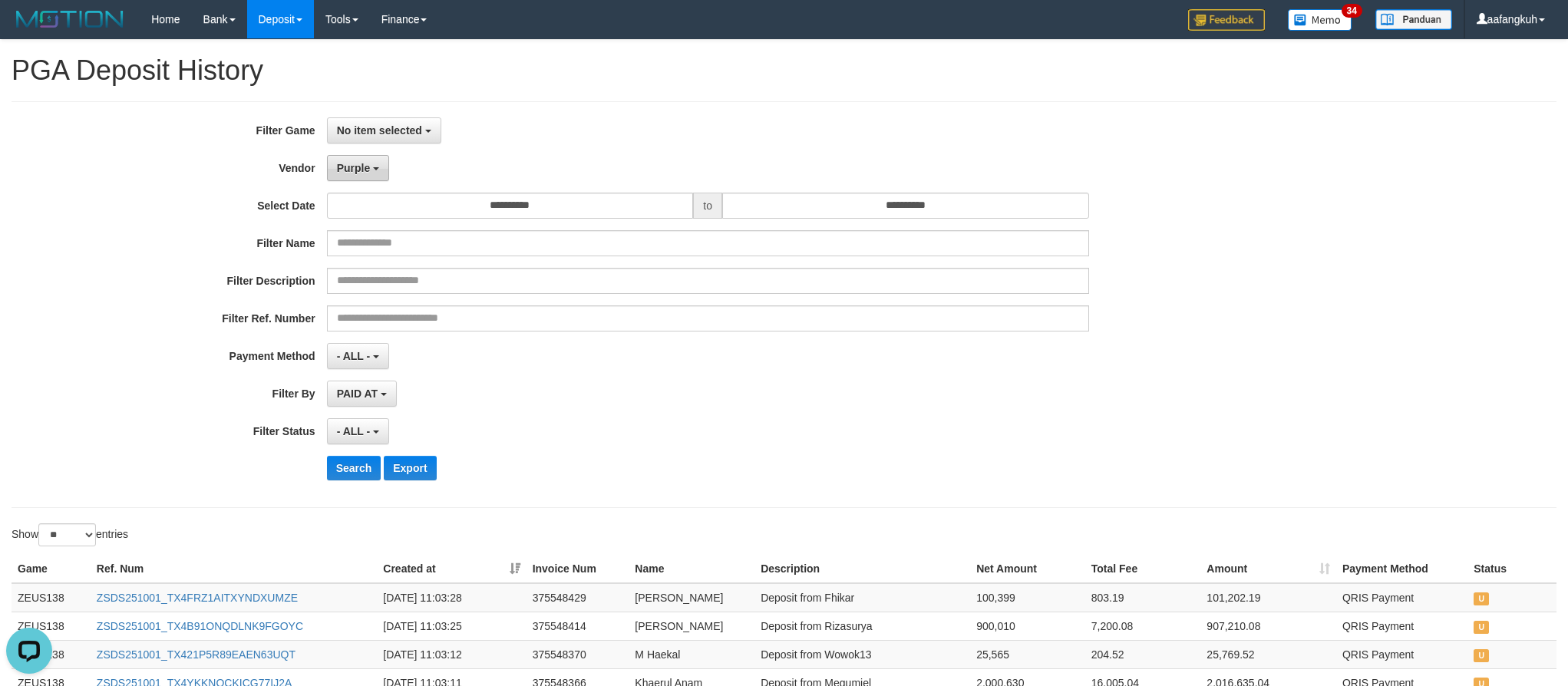
click at [367, 166] on span "Purple" at bounding box center [354, 168] width 34 height 12
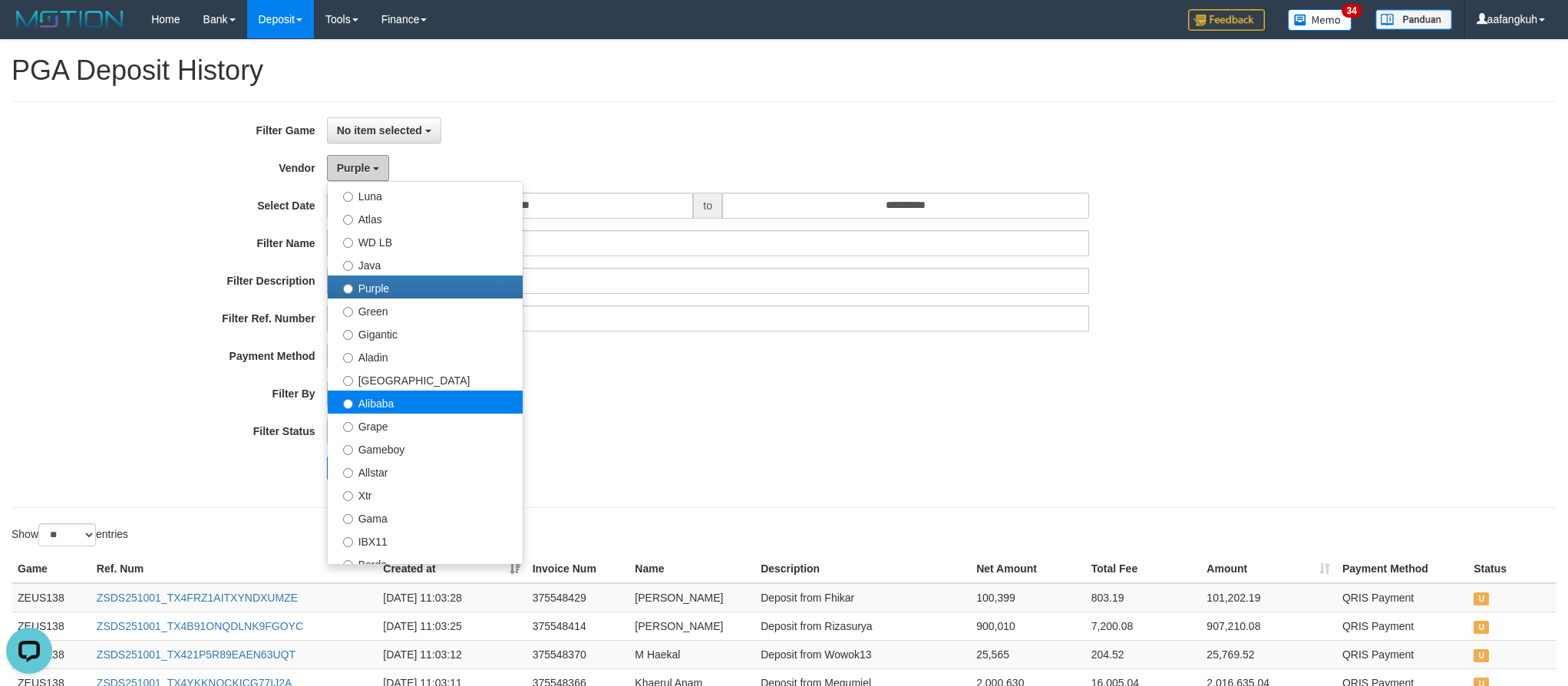
scroll to position [115, 0]
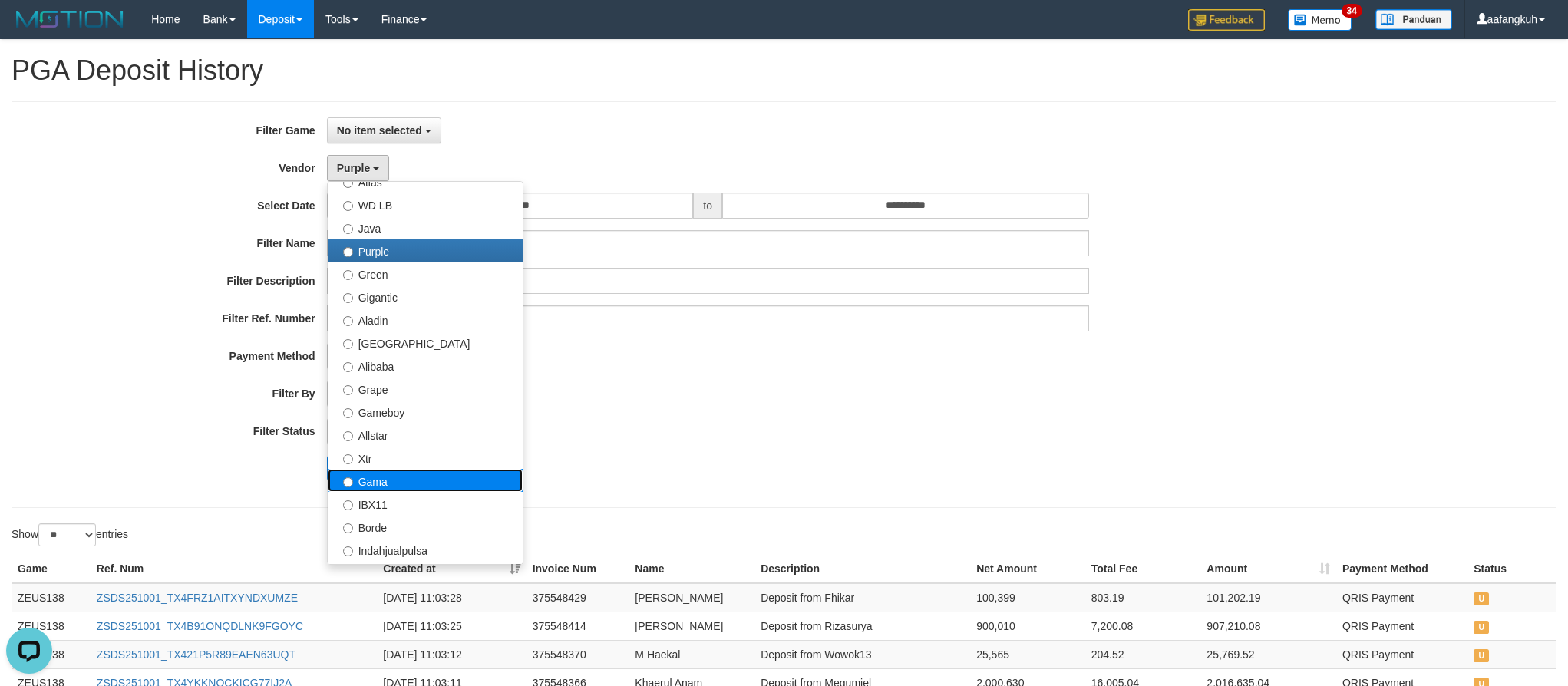
click at [396, 484] on label "Gama" at bounding box center [425, 480] width 195 height 23
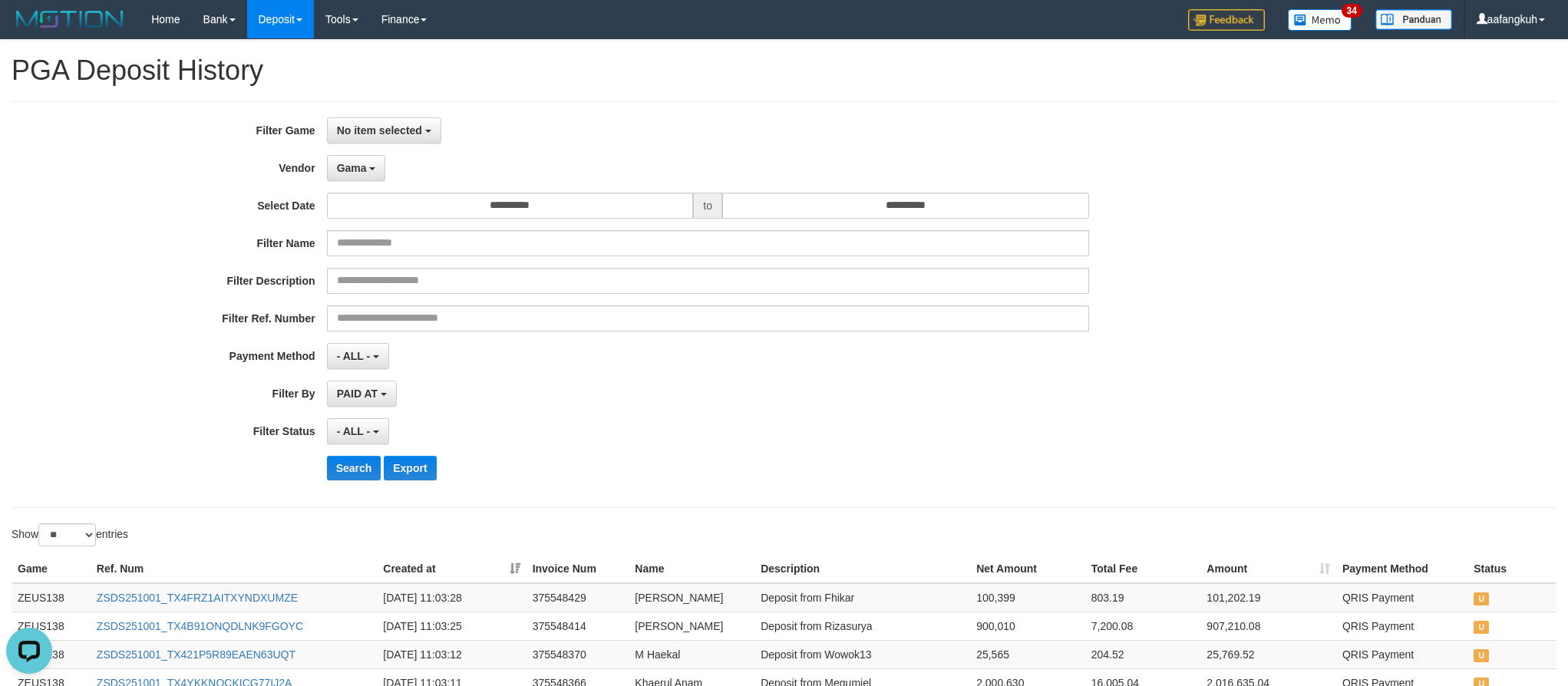
click at [323, 473] on div "Search Export" at bounding box center [653, 468] width 1307 height 25
click at [337, 468] on button "Search" at bounding box center [354, 468] width 55 height 25
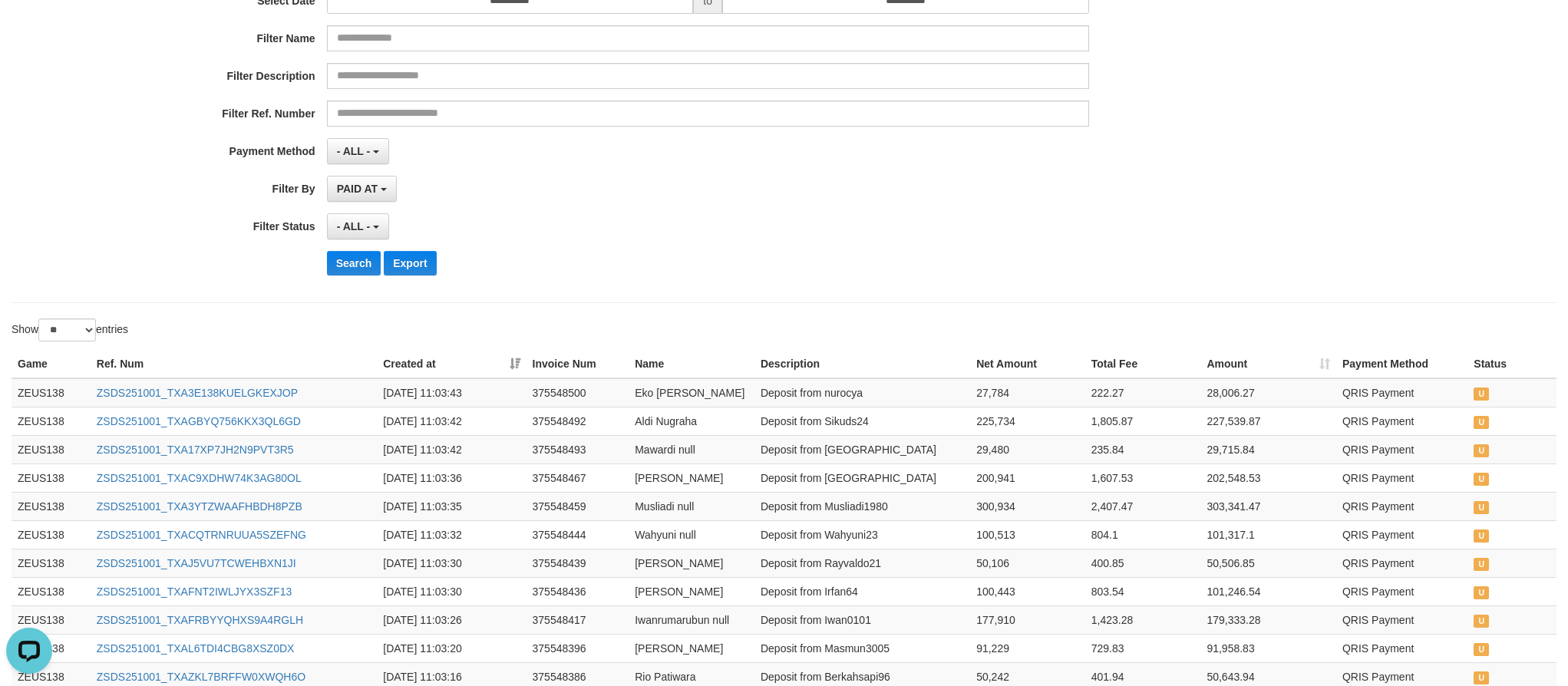
scroll to position [0, 0]
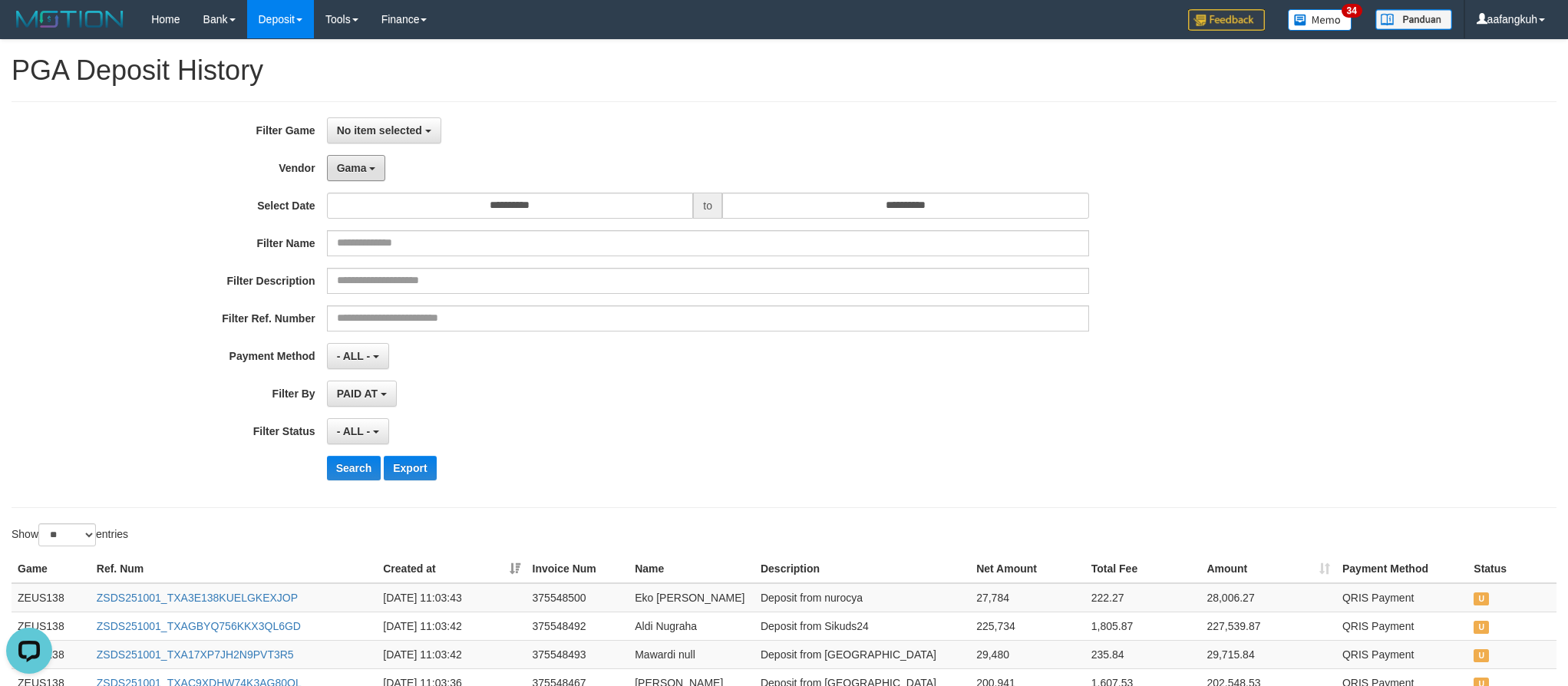
drag, startPoint x: 354, startPoint y: 170, endPoint x: 357, endPoint y: 192, distance: 22.2
click at [354, 169] on span "Gama" at bounding box center [352, 168] width 30 height 12
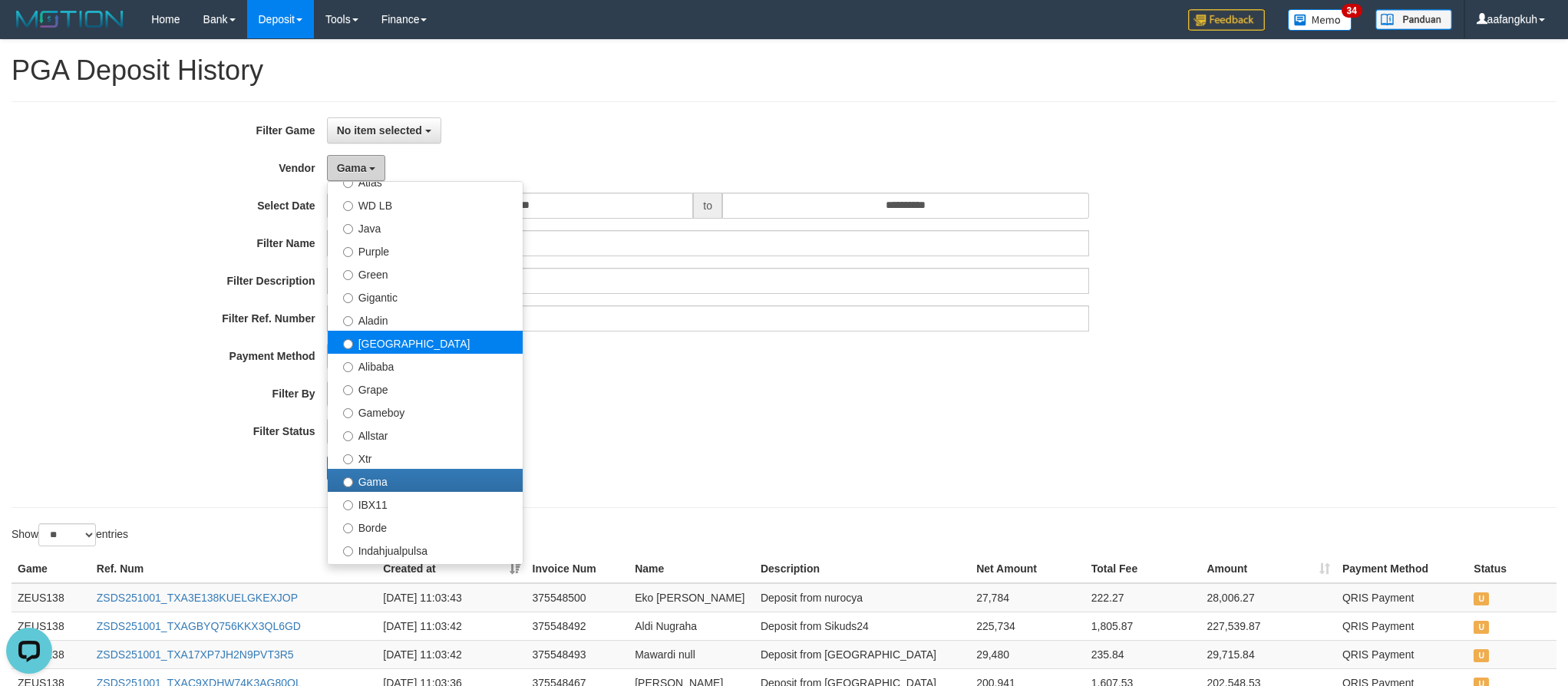
scroll to position [345, 0]
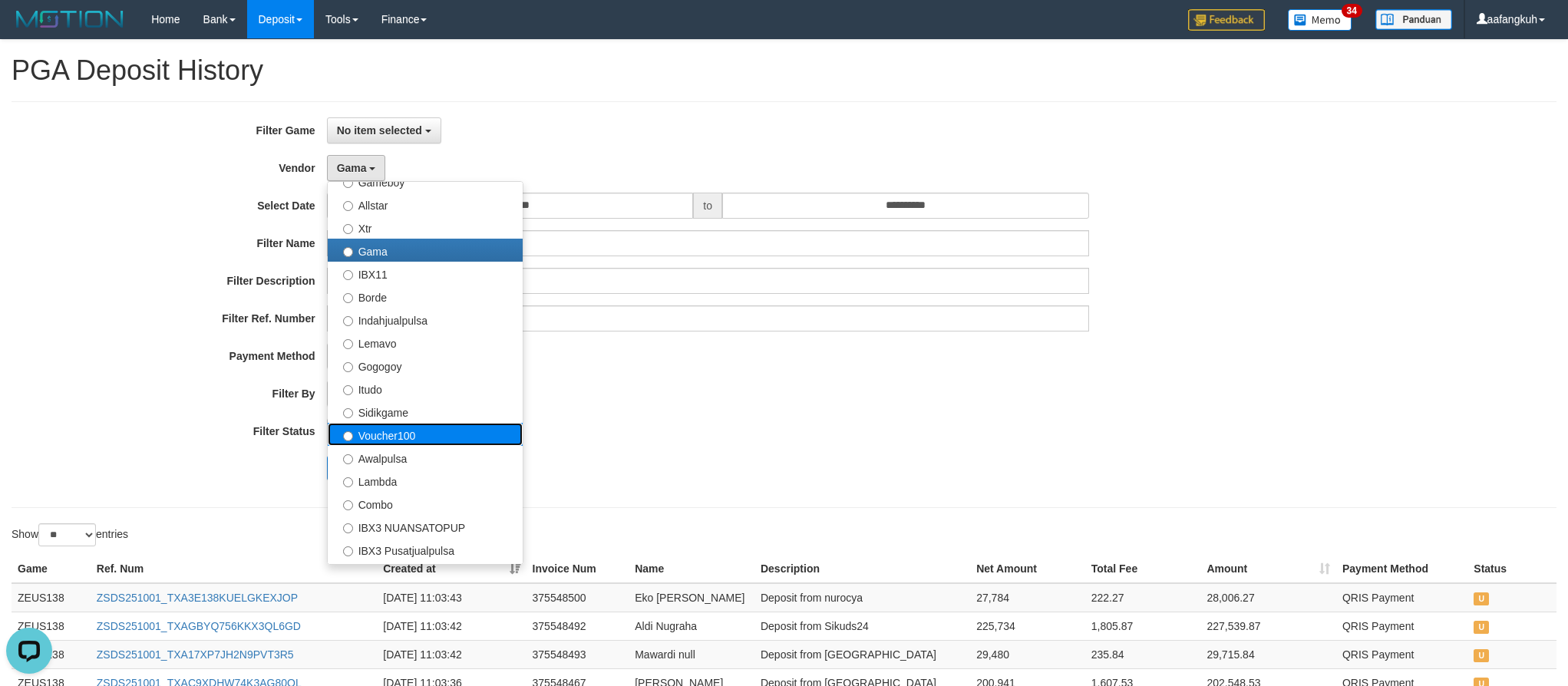
click at [415, 431] on label "Voucher100" at bounding box center [425, 434] width 195 height 23
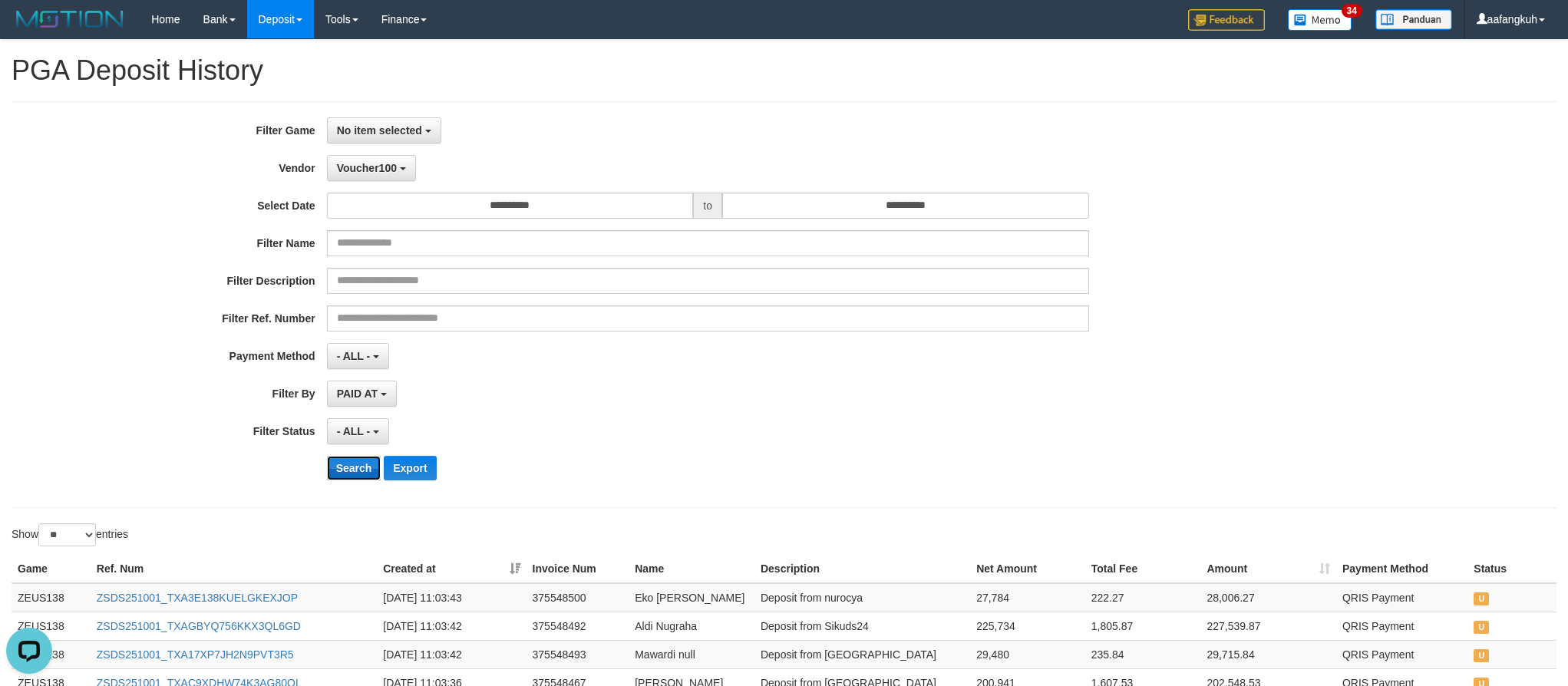
click at [363, 470] on button "Search" at bounding box center [354, 468] width 55 height 25
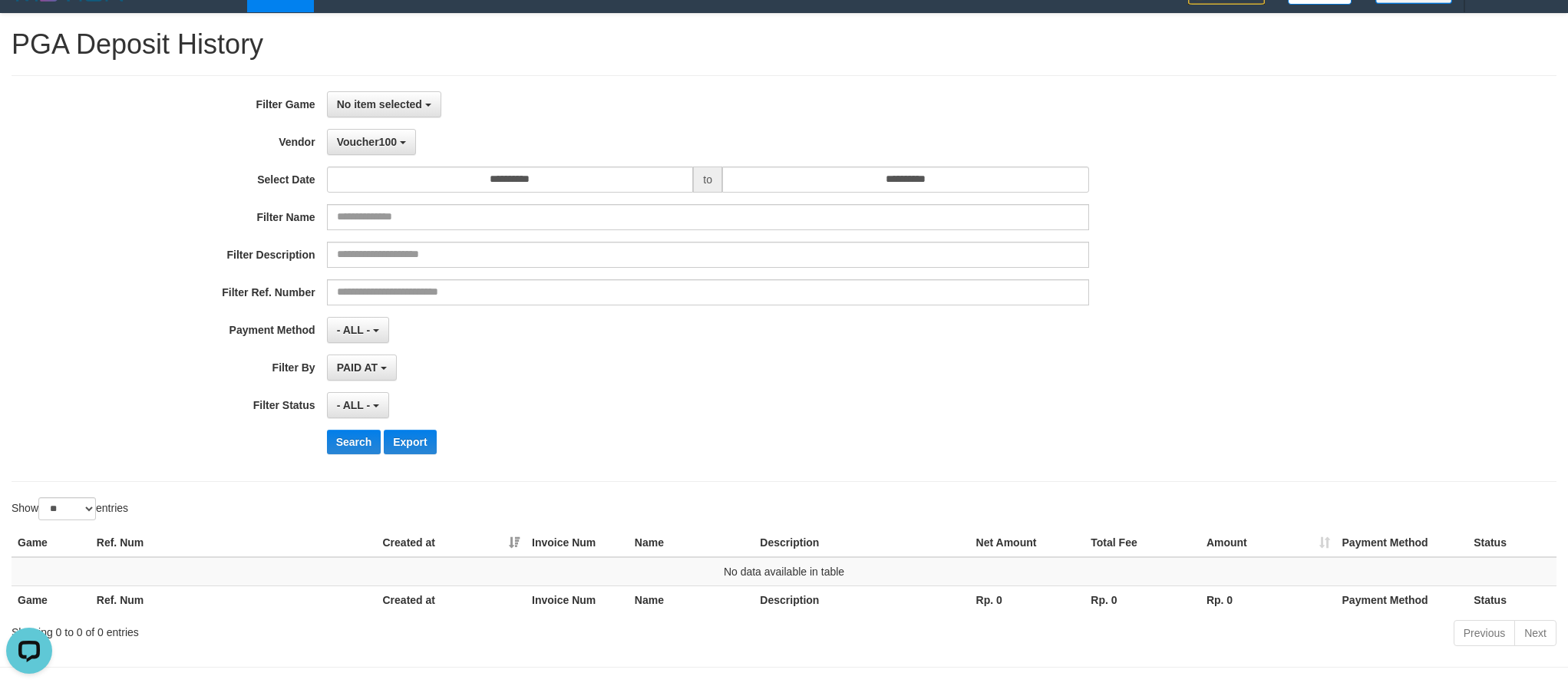
scroll to position [0, 0]
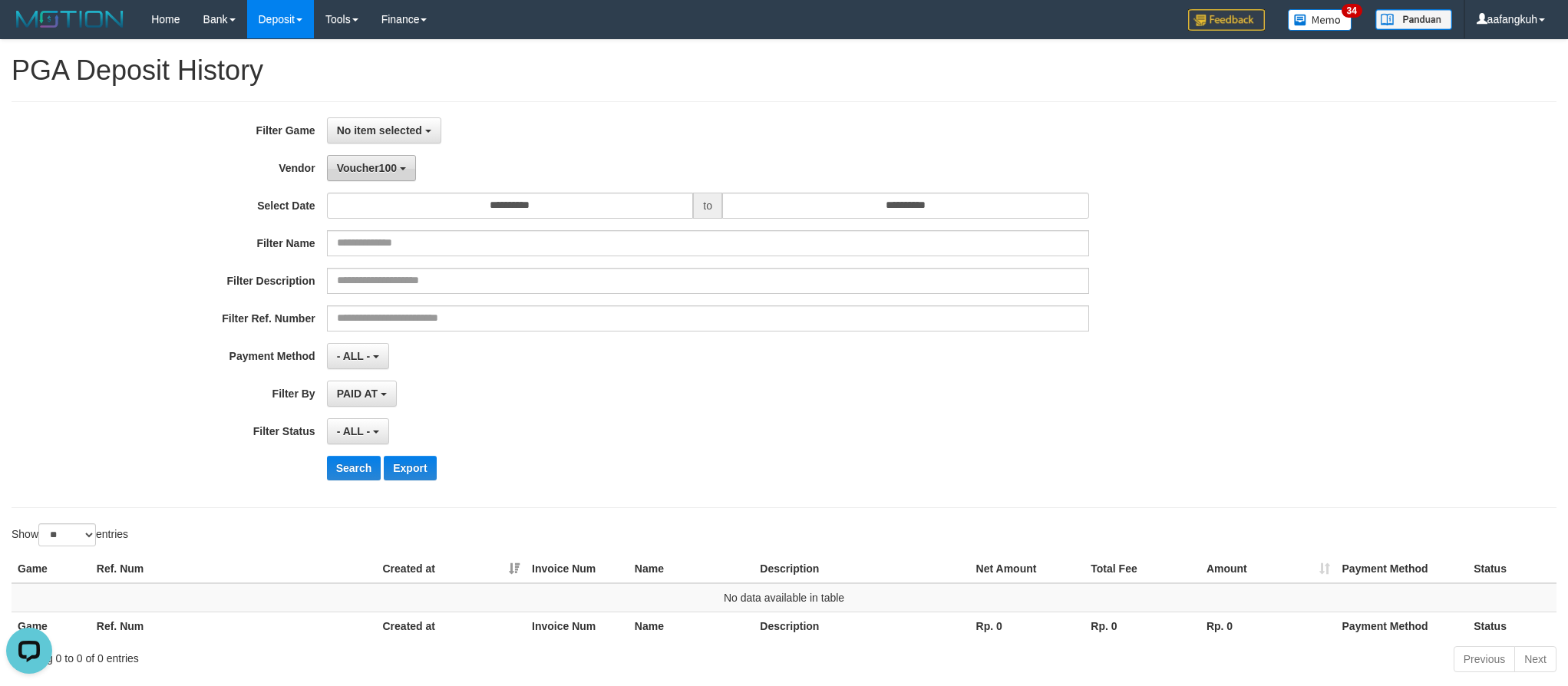
drag, startPoint x: 369, startPoint y: 166, endPoint x: 376, endPoint y: 185, distance: 20.2
click at [369, 166] on span "Voucher100" at bounding box center [367, 168] width 60 height 12
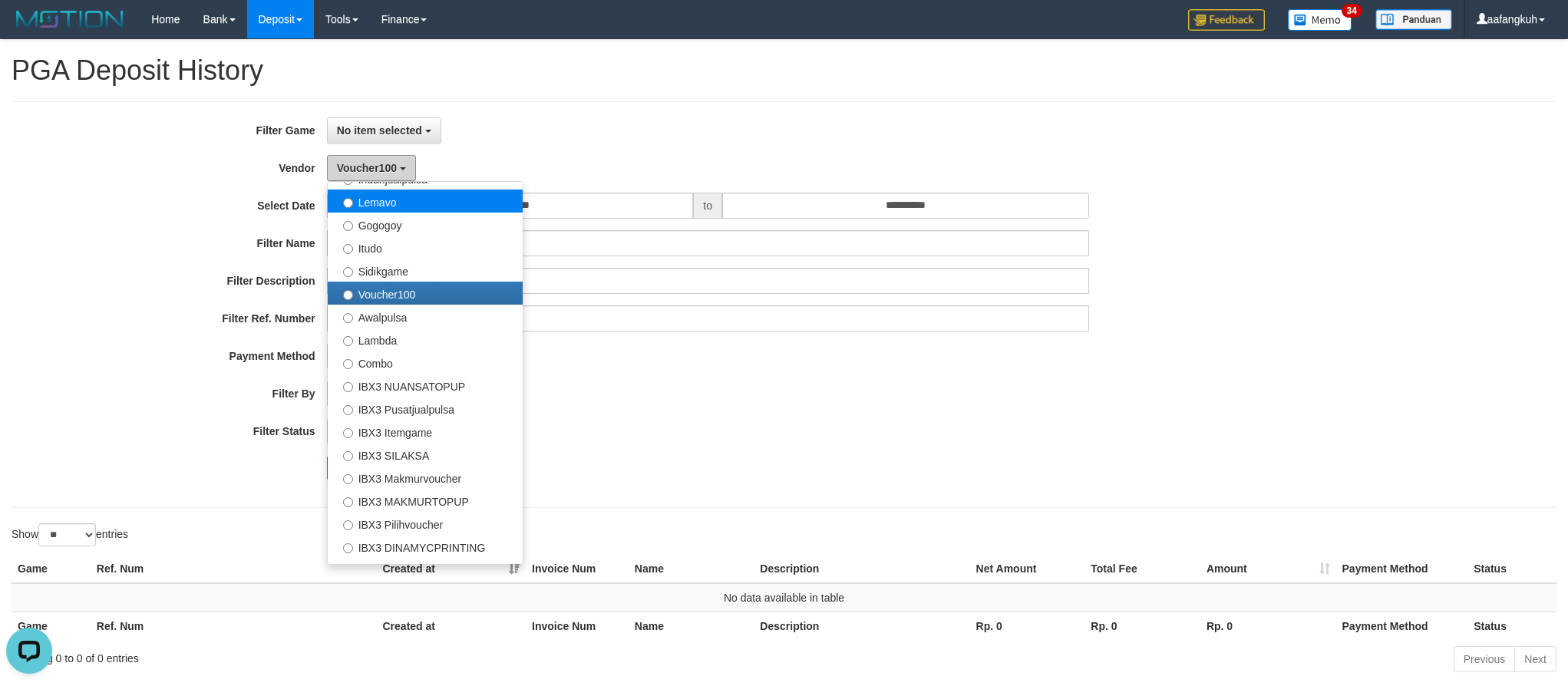
scroll to position [572, 0]
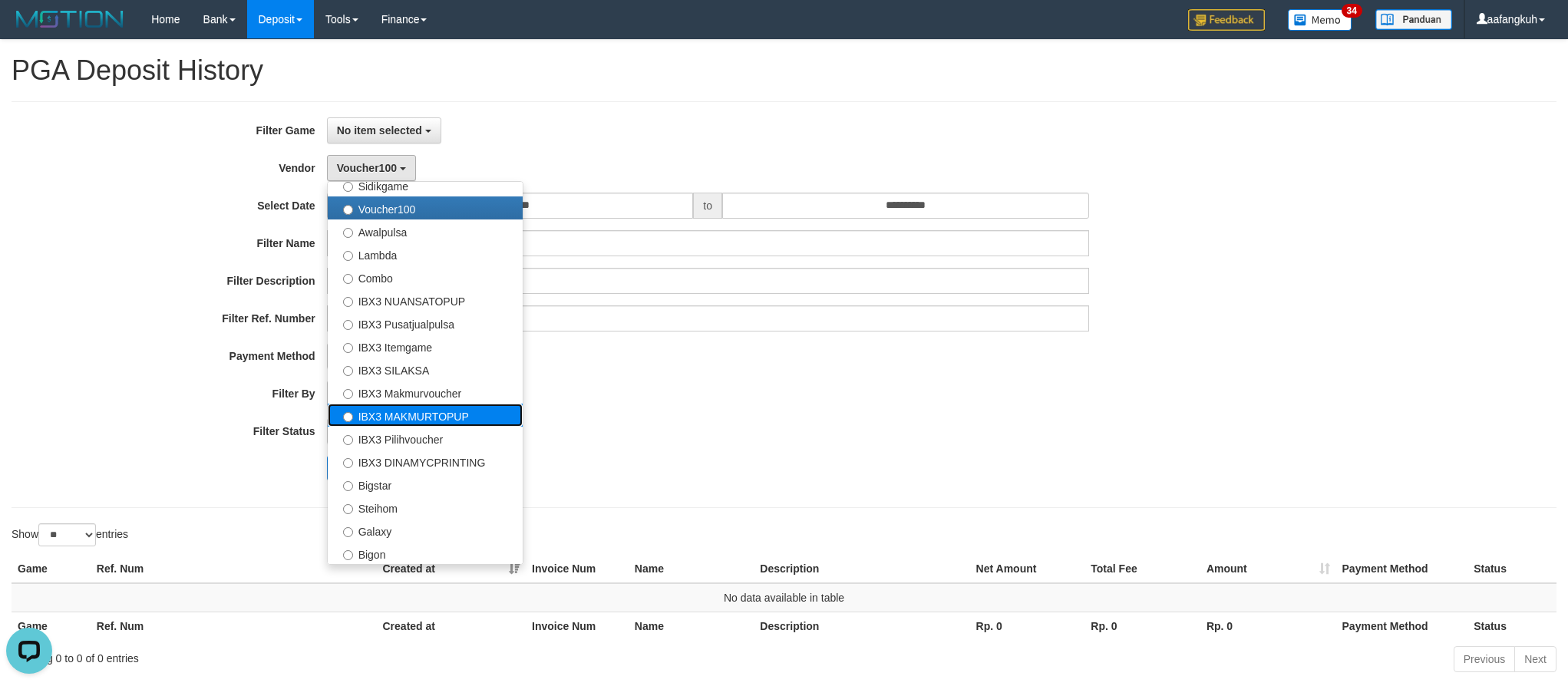
click at [442, 415] on label "IBX3 MAKMURTOPUP" at bounding box center [425, 415] width 195 height 23
select select "**********"
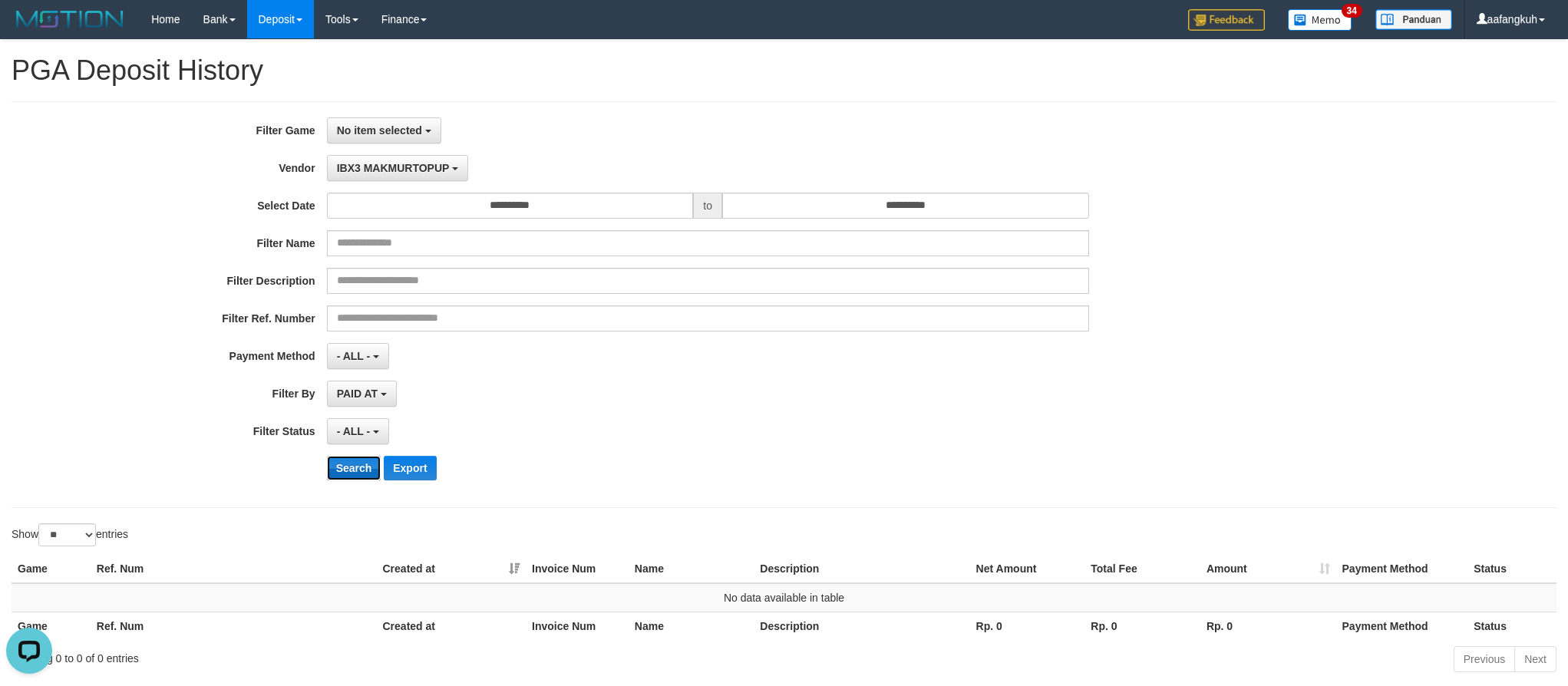
click at [373, 477] on button "Search" at bounding box center [354, 468] width 55 height 25
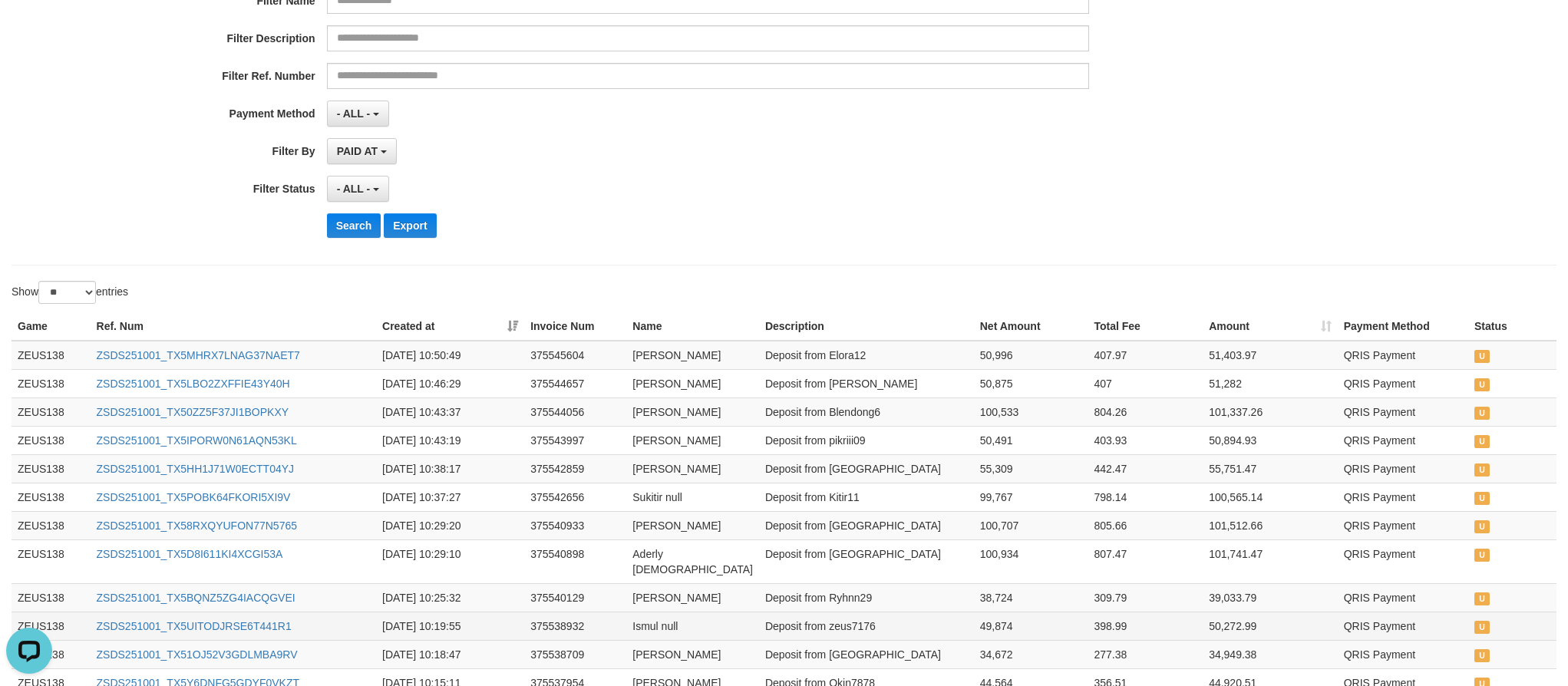
scroll to position [0, 0]
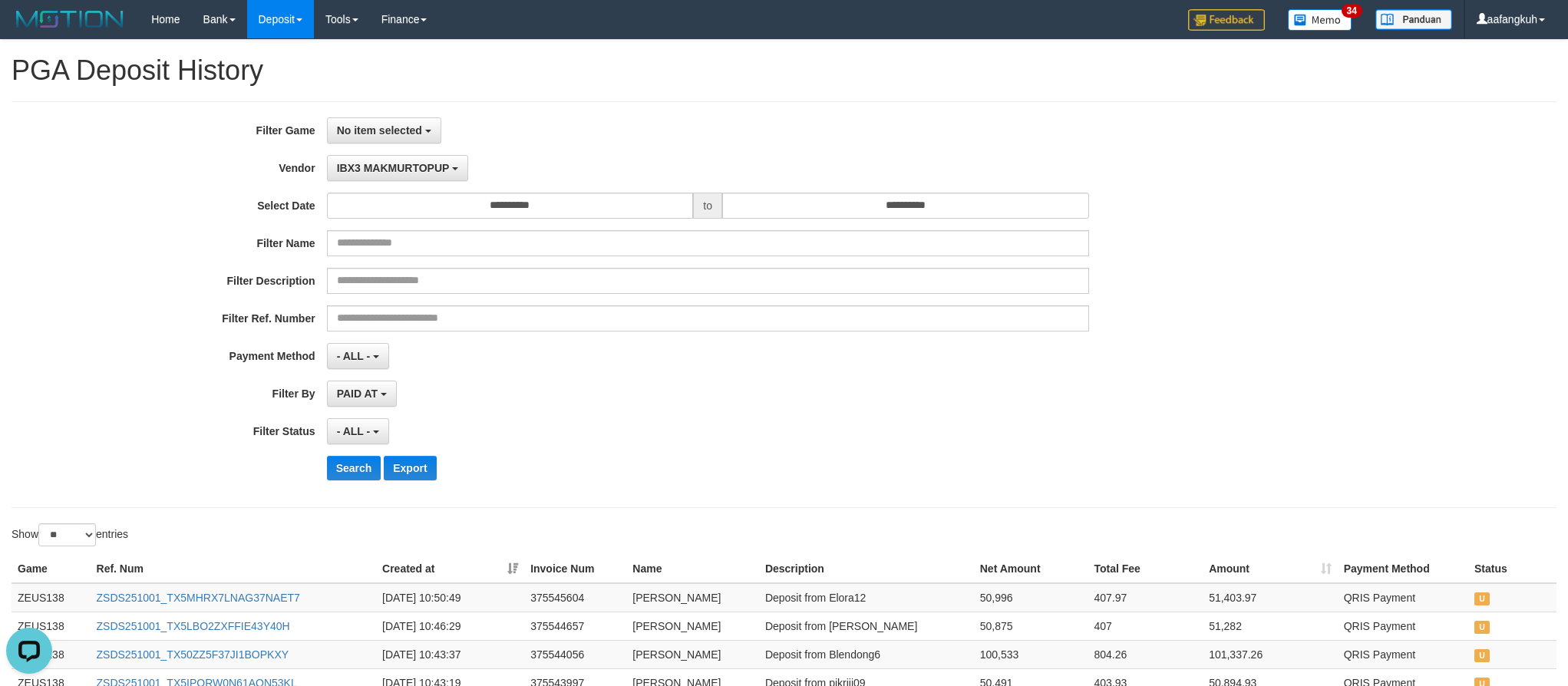
drag, startPoint x: 744, startPoint y: 456, endPoint x: 714, endPoint y: 465, distance: 31.3
click at [744, 456] on div "**********" at bounding box center [653, 305] width 1307 height 374
click at [882, 106] on div "**********" at bounding box center [784, 304] width 1545 height 406
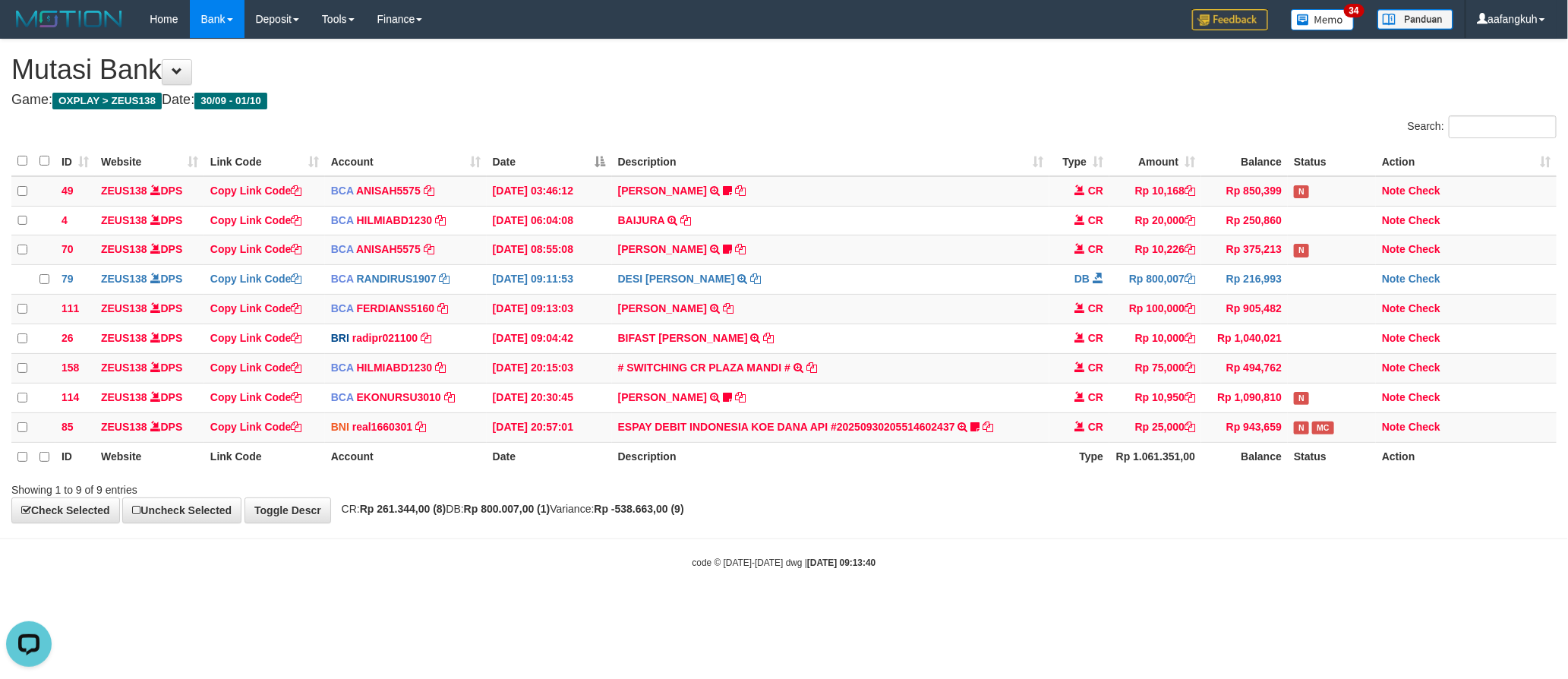
click at [777, 62] on h1 "Mutasi Bank" at bounding box center [784, 70] width 1546 height 30
click at [766, 68] on h1 "Mutasi Bank" at bounding box center [784, 70] width 1546 height 30
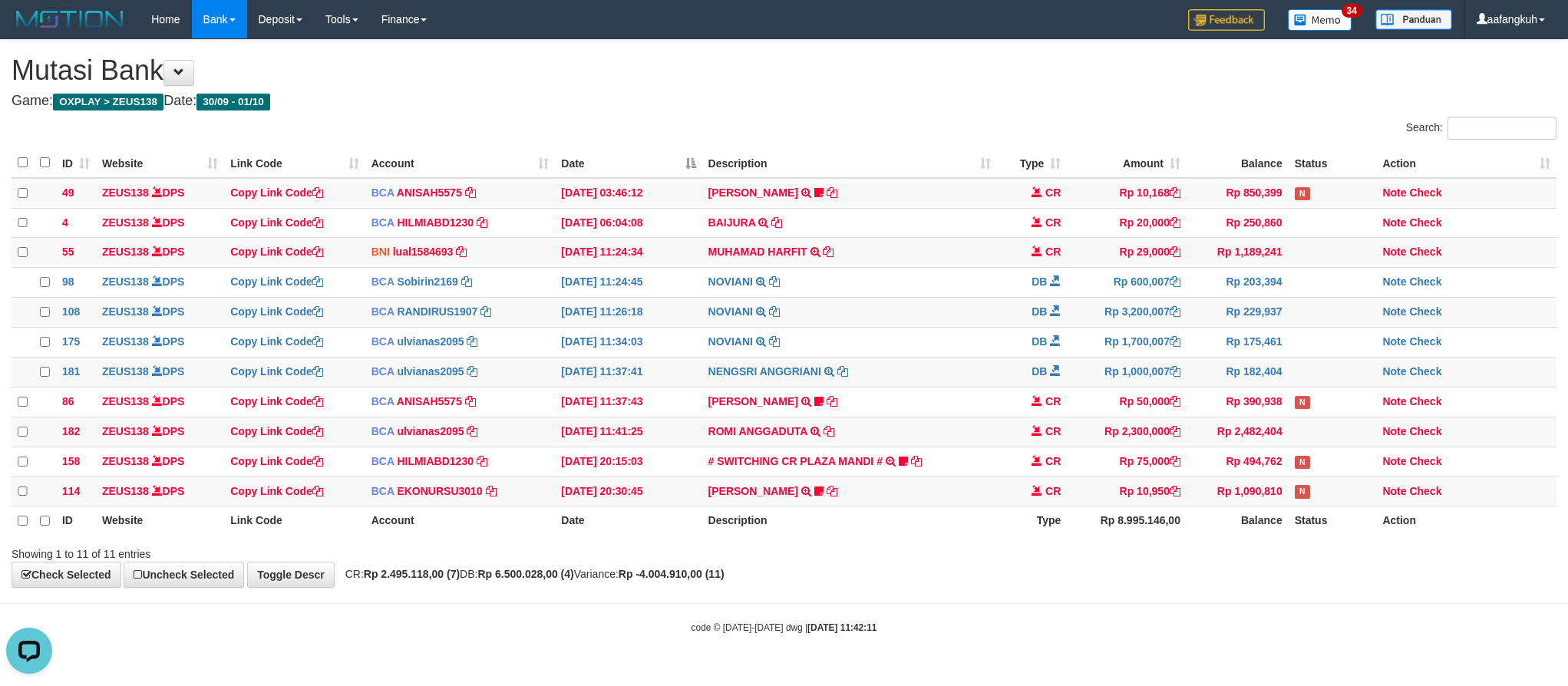
click at [931, 588] on div "**********" at bounding box center [784, 314] width 1568 height 548
click at [724, 580] on strong "Rp -4.004.910,00 (11)" at bounding box center [671, 573] width 106 height 12
click at [1517, 342] on td "Note Check" at bounding box center [1466, 343] width 180 height 30
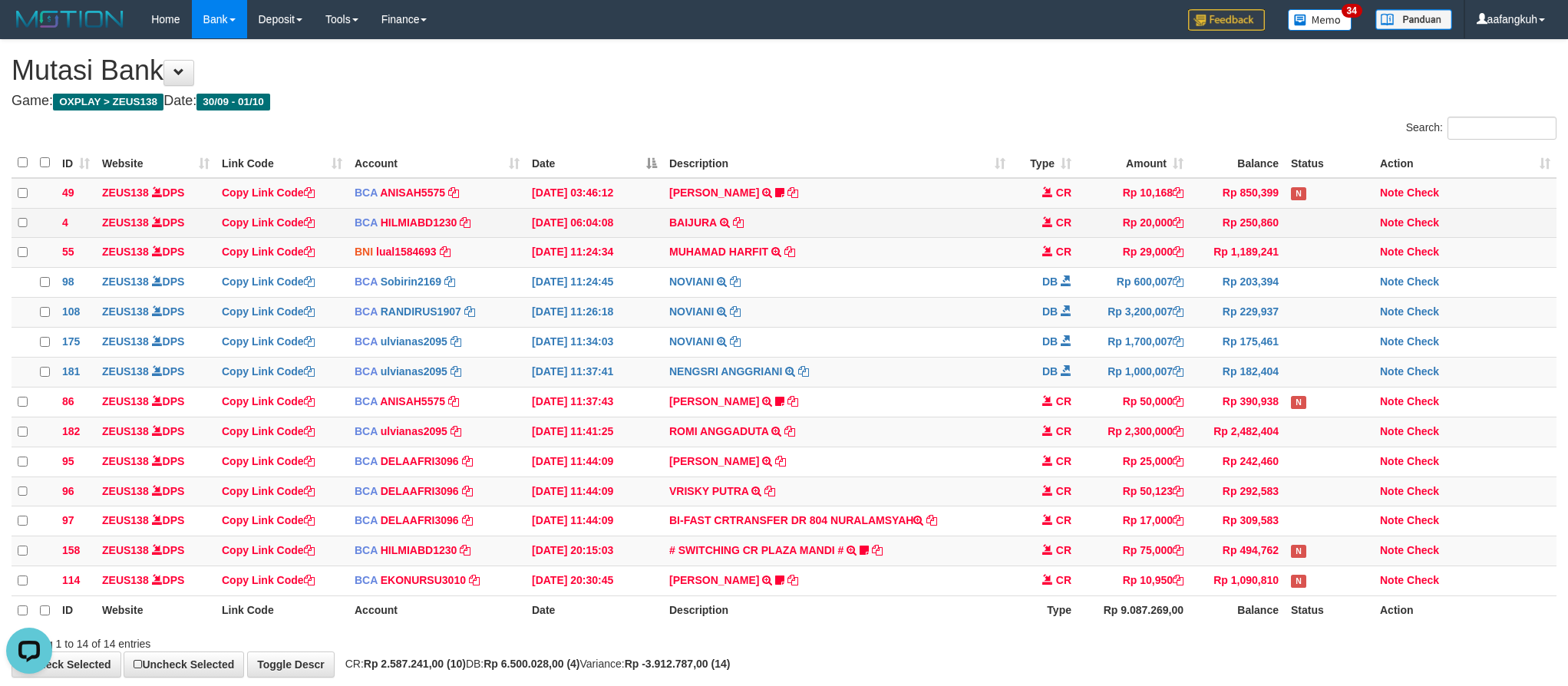
click at [900, 237] on td "BAIJURA TRSF E-BANKING CR 0110/FTSCY/WS95051 20000.002025100191215388 TRFDN-BAI…" at bounding box center [837, 223] width 349 height 30
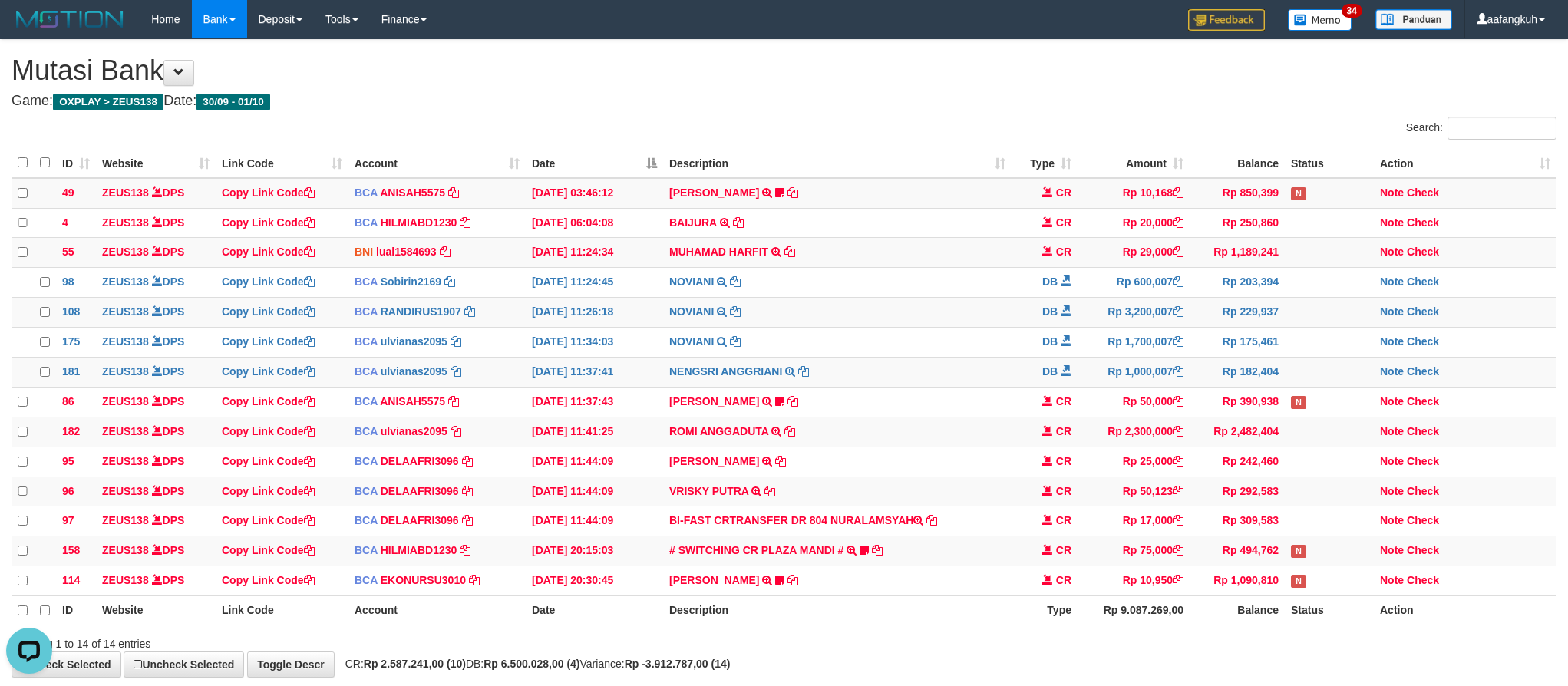
click at [1035, 65] on h1 "Mutasi Bank" at bounding box center [784, 70] width 1545 height 31
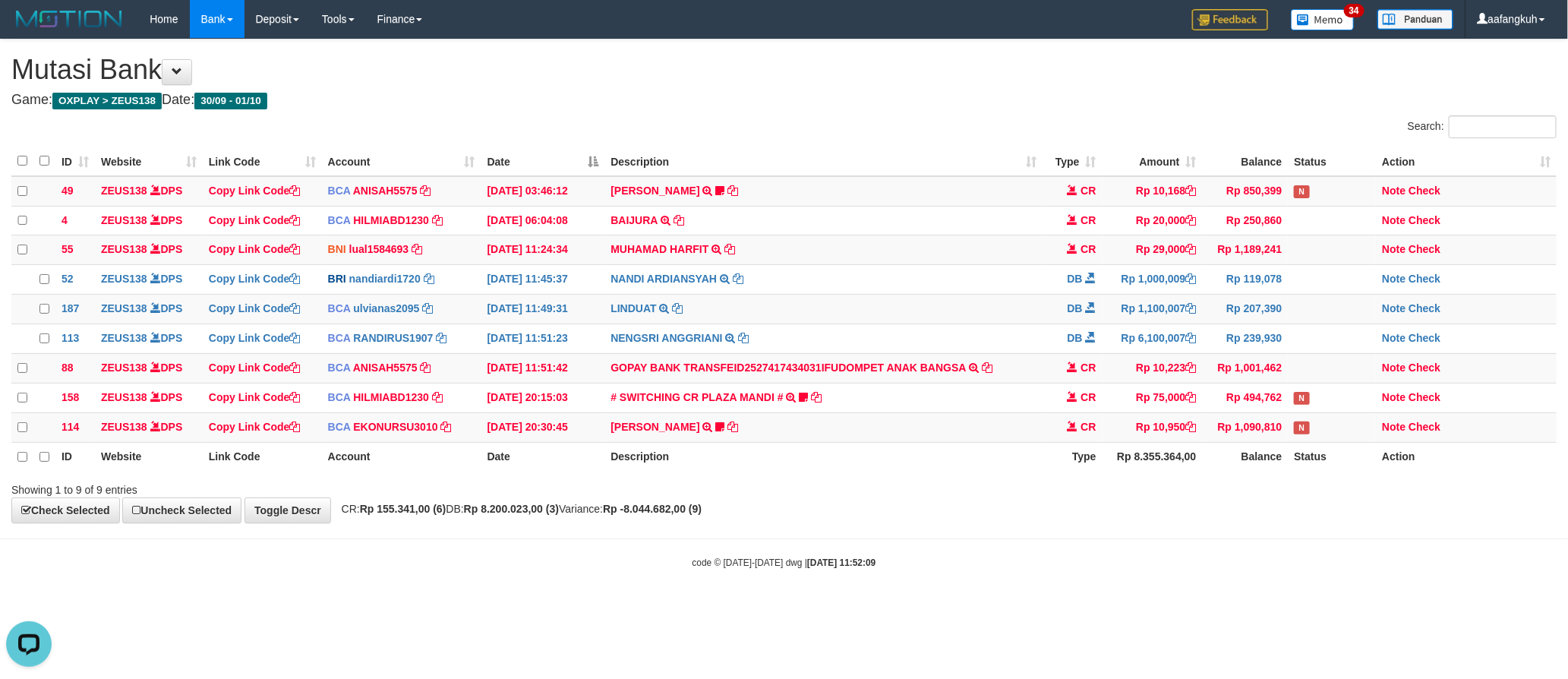
click at [615, 608] on html "Toggle navigation Home Bank Account List Load By Website Group [OXPLAY] ZEUS138…" at bounding box center [784, 304] width 1568 height 608
